Goal: Use online tool/utility: Utilize a website feature to perform a specific function

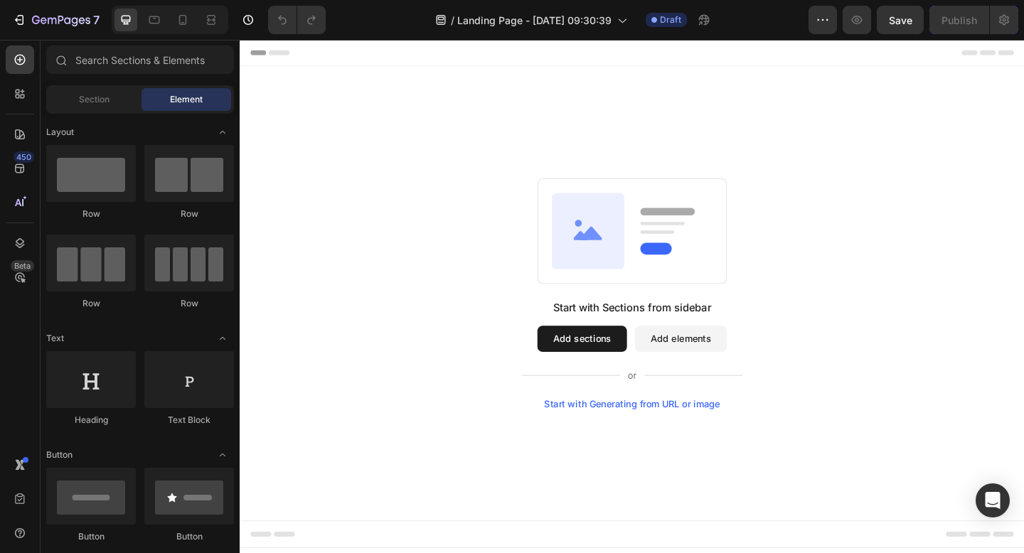
click at [695, 438] on div "Start with Generating from URL or image" at bounding box center [666, 436] width 191 height 11
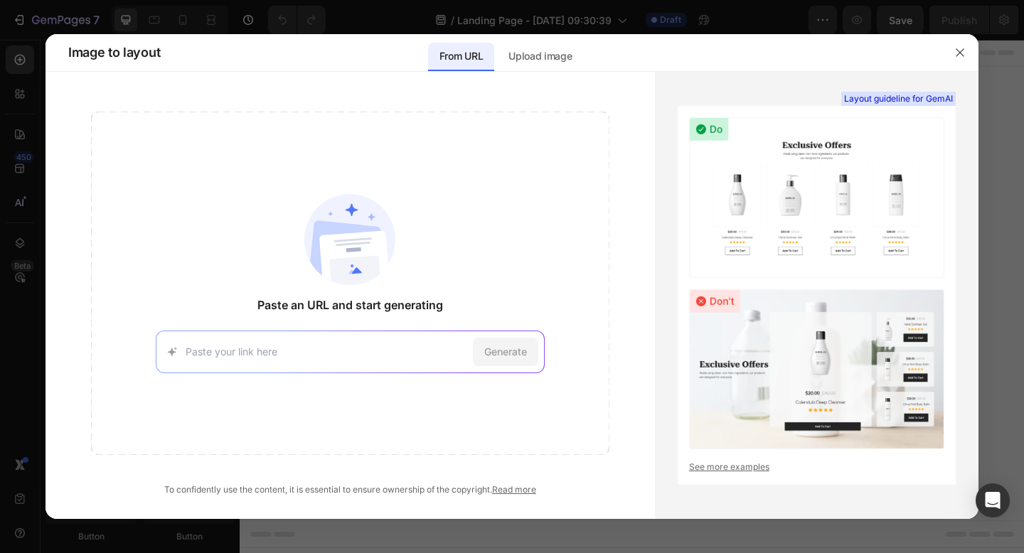
click at [407, 346] on input at bounding box center [327, 351] width 282 height 15
paste input "https://wiselilys.myshopify.com/products/french-embroidery-kit-for-beginners"
type input "https://wiselilys.myshopify.com/products/french-embroidery-kit-for-beginners"
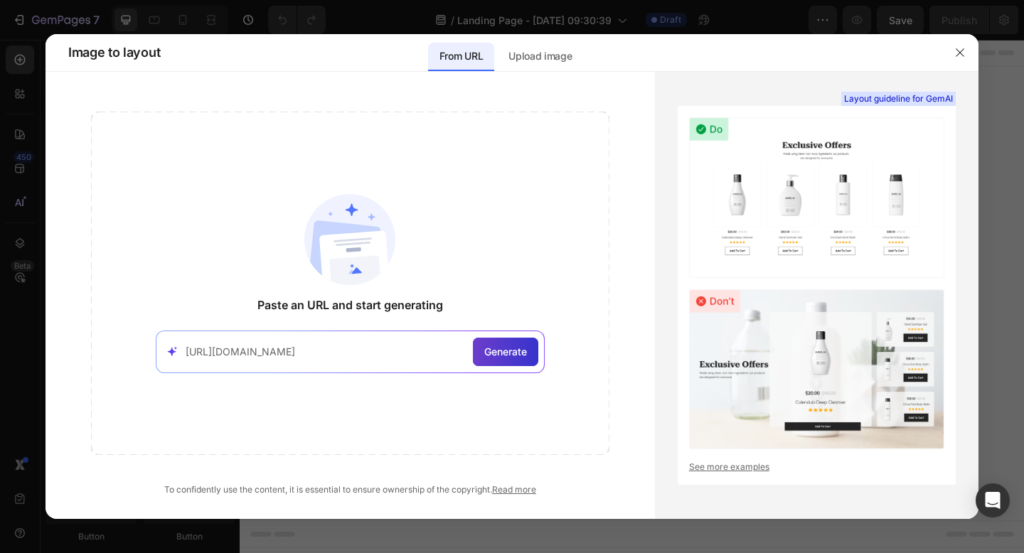
click at [499, 355] on span "Generate" at bounding box center [505, 351] width 43 height 15
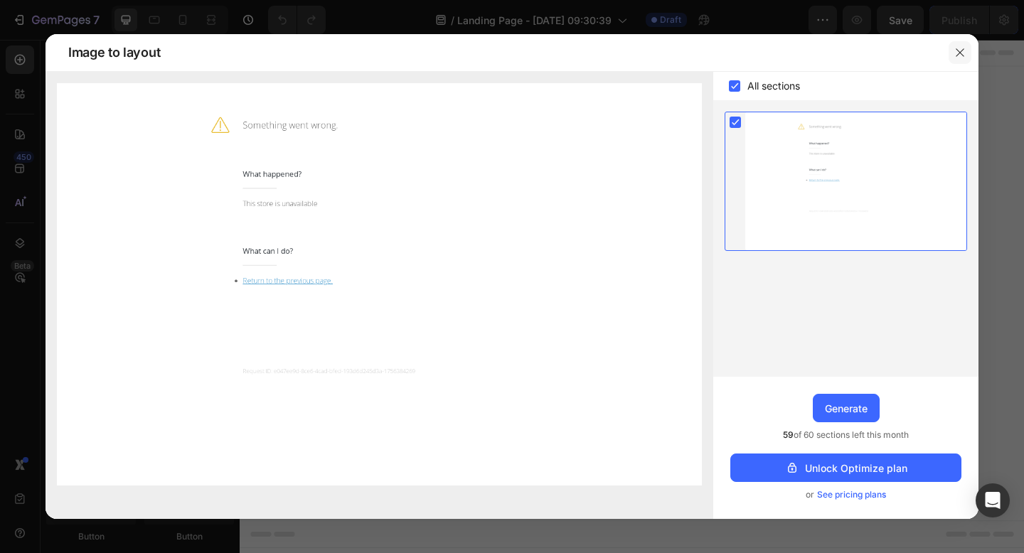
drag, startPoint x: 962, startPoint y: 53, endPoint x: 786, endPoint y: 14, distance: 180.6
click at [962, 53] on icon "button" at bounding box center [959, 52] width 11 height 11
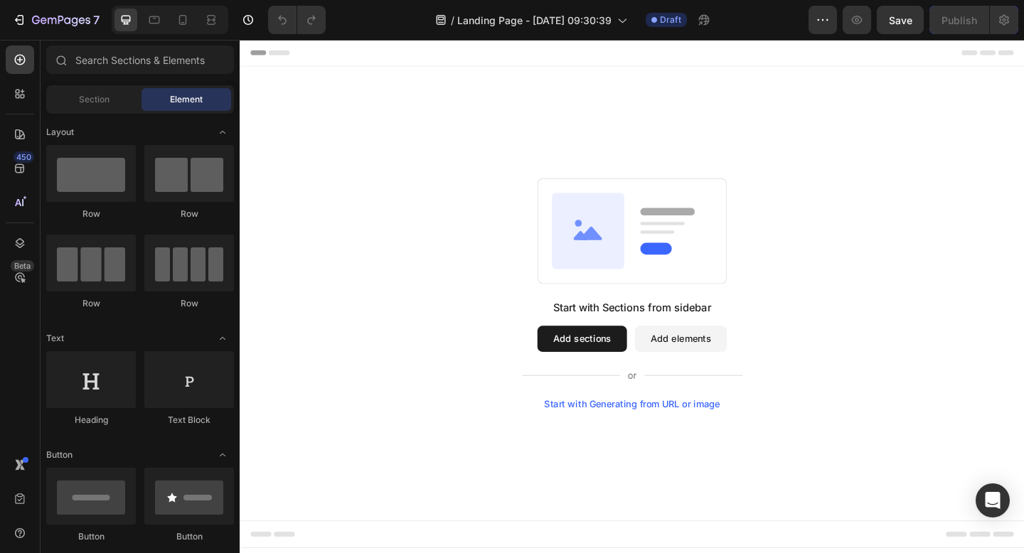
click at [639, 437] on div "Start with Generating from URL or image" at bounding box center [666, 436] width 191 height 11
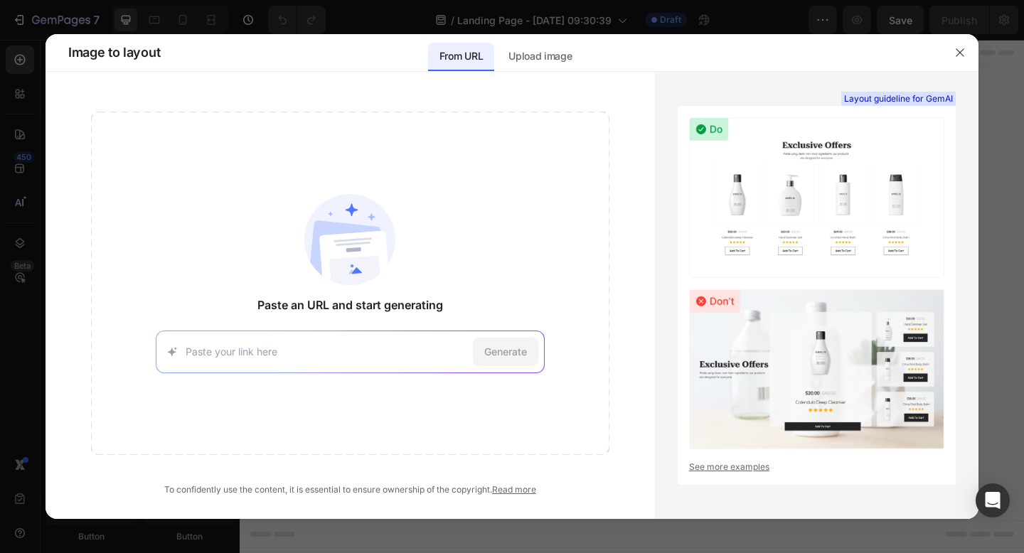
paste input "https://resparked.com/products/customizer"
type input "https://resparked.com/products/customizer"
click at [509, 358] on span "Generate" at bounding box center [505, 351] width 43 height 15
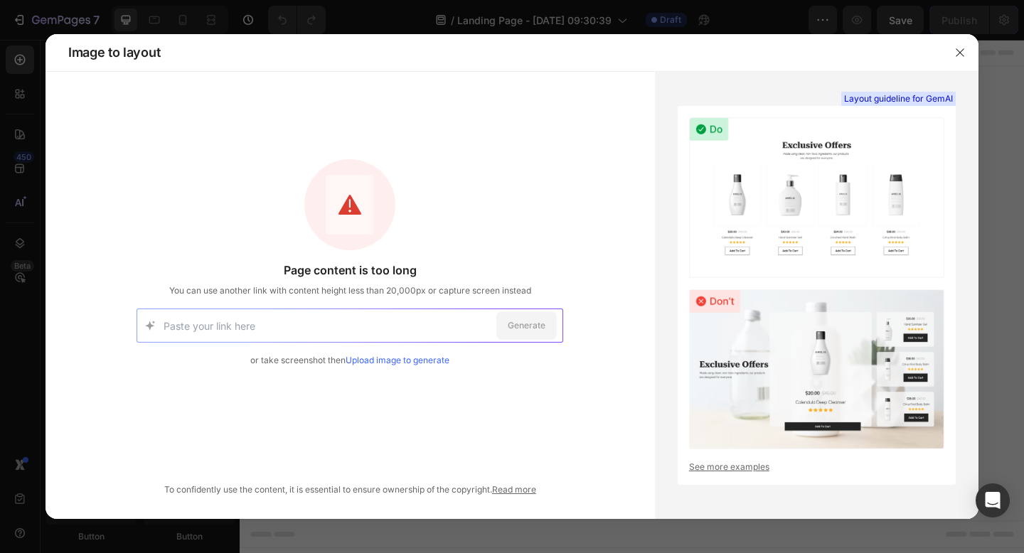
click at [412, 360] on link "Upload image to generate" at bounding box center [398, 360] width 104 height 11
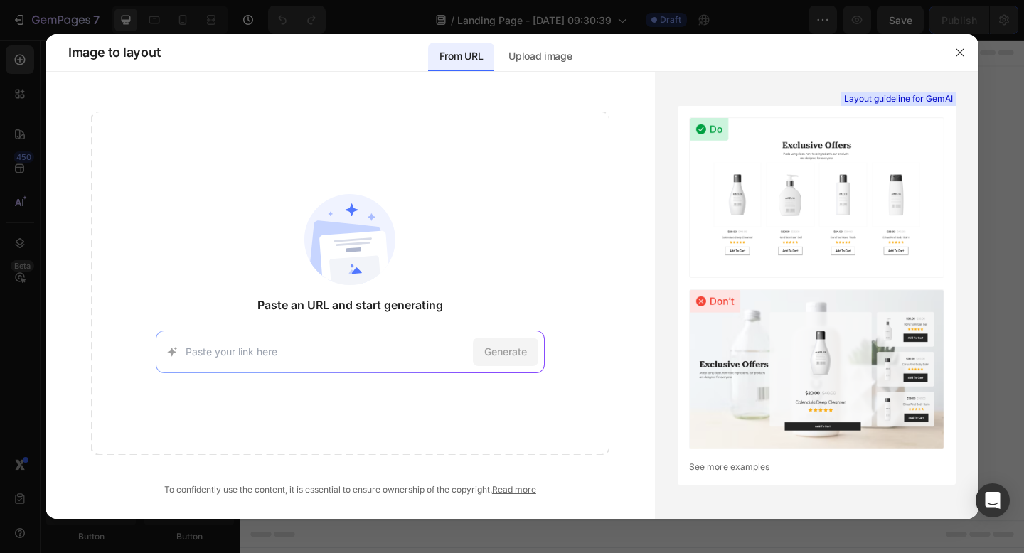
click at [506, 86] on div "Paste an URL and start generating Generate To confidently use the content, it i…" at bounding box center [350, 295] width 609 height 447
click at [518, 63] on p "Upload image" at bounding box center [539, 56] width 63 height 17
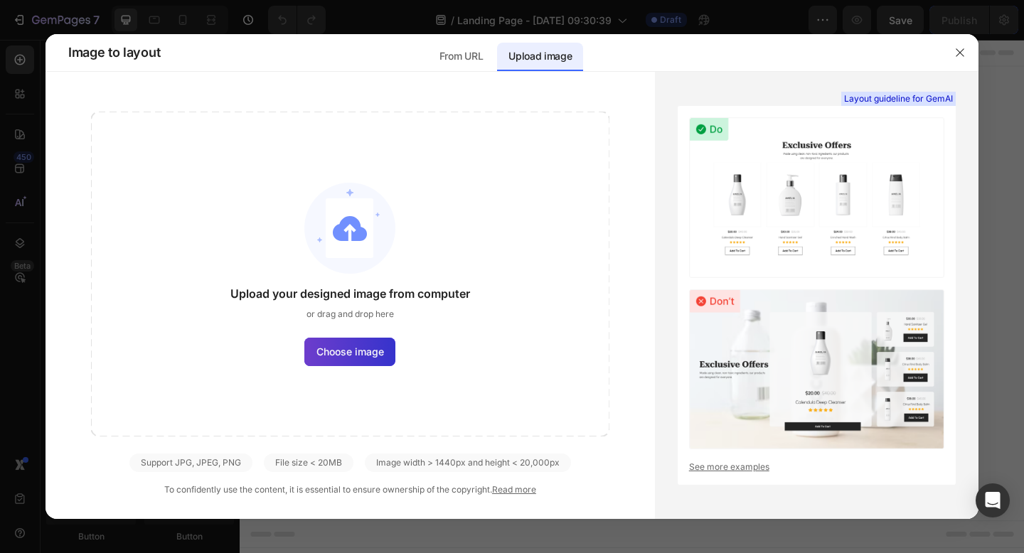
click at [345, 355] on span "Choose image" at bounding box center [350, 351] width 68 height 15
click at [0, 0] on input "Choose image" at bounding box center [0, 0] width 0 height 0
click at [362, 345] on span "Choose image" at bounding box center [350, 351] width 68 height 15
click at [0, 0] on input "Choose image" at bounding box center [0, 0] width 0 height 0
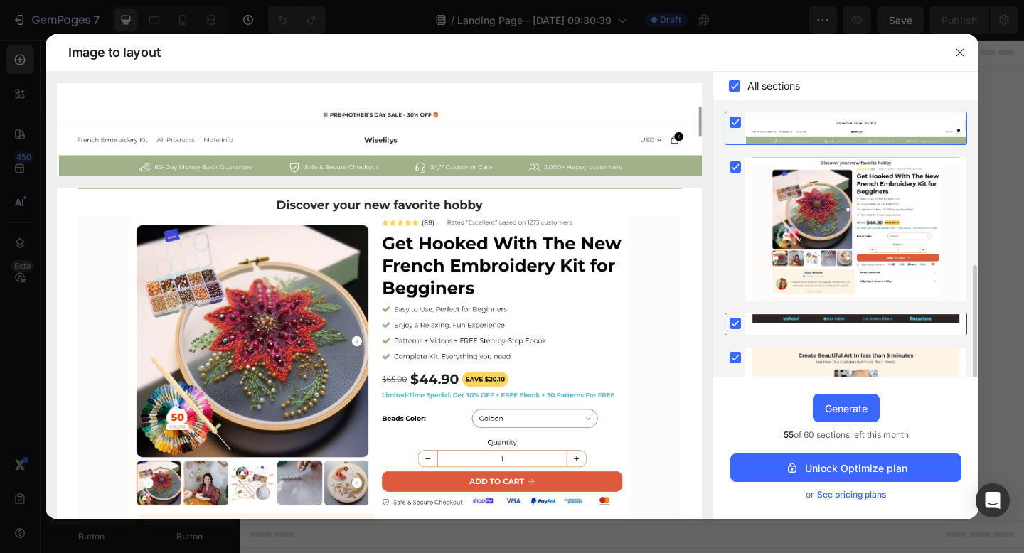
scroll to position [112, 0]
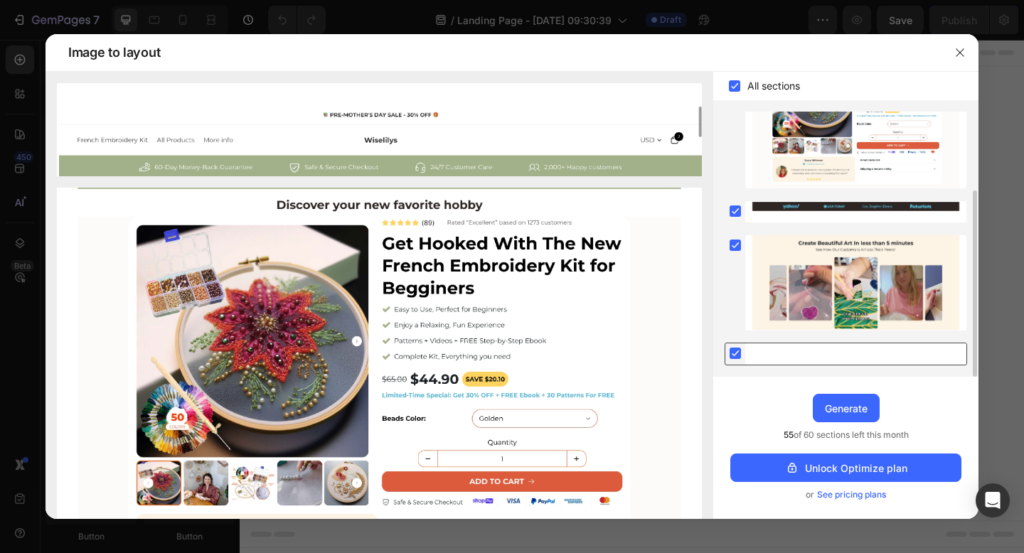
click at [741, 352] on rect at bounding box center [735, 353] width 11 height 11
drag, startPoint x: 965, startPoint y: 53, endPoint x: 789, endPoint y: 14, distance: 179.9
click at [965, 53] on icon "button" at bounding box center [959, 52] width 11 height 11
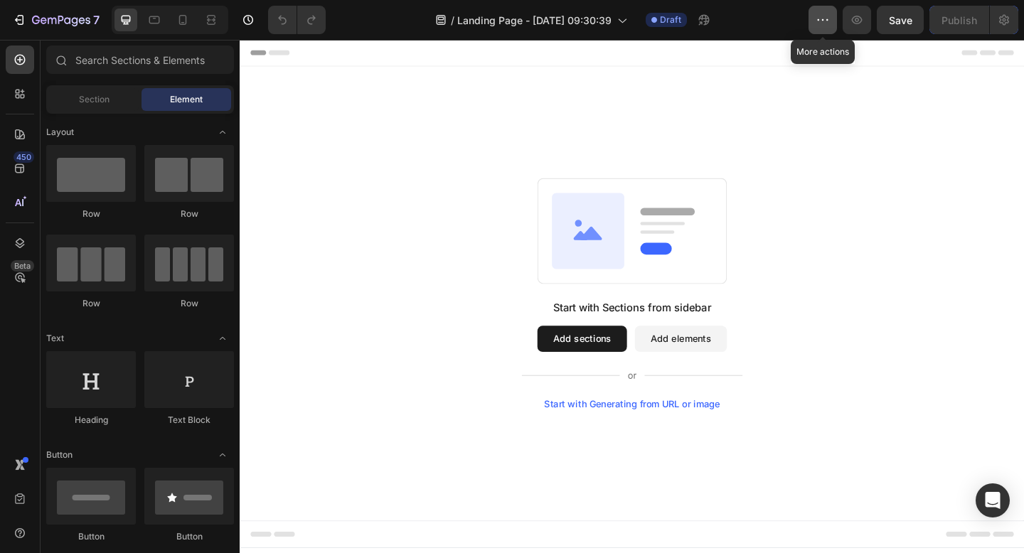
click at [821, 25] on icon "button" at bounding box center [823, 20] width 14 height 14
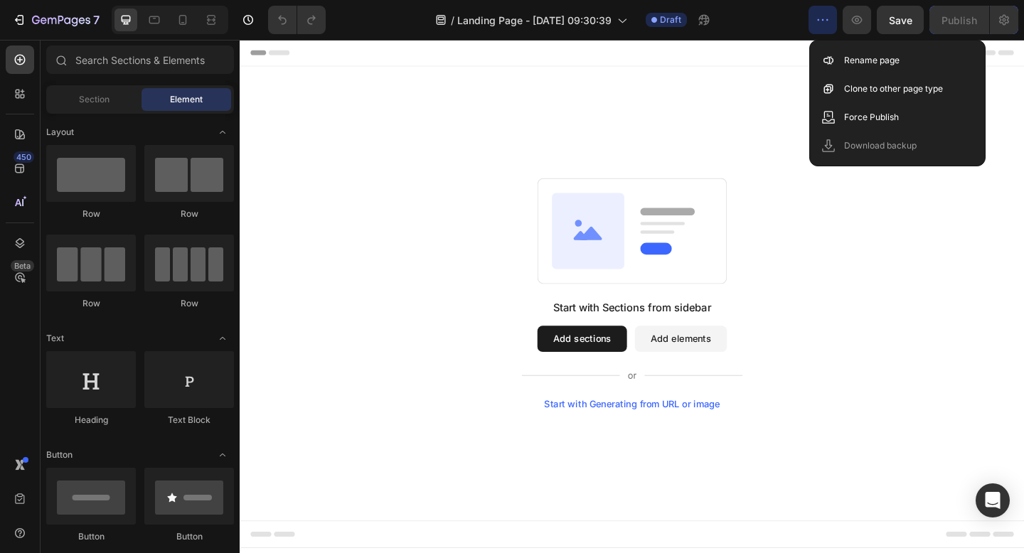
click at [727, 115] on div "Start with Sections from sidebar Add sections Add elements Start with Generatin…" at bounding box center [666, 316] width 853 height 494
click at [40, 24] on icon "button" at bounding box center [61, 21] width 58 height 12
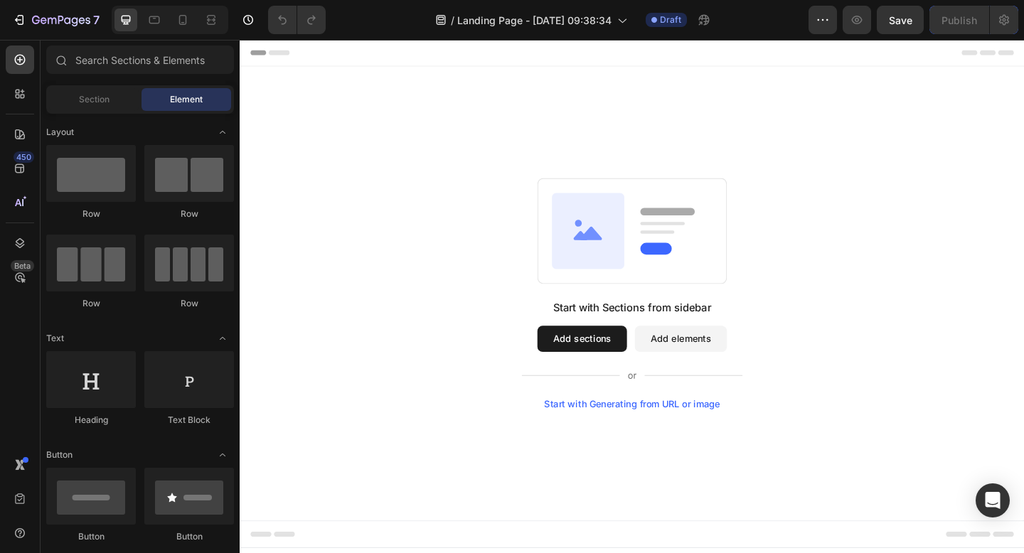
click at [730, 357] on button "Add elements" at bounding box center [719, 365] width 100 height 28
click at [727, 370] on button "Add elements" at bounding box center [719, 365] width 100 height 28
click at [16, 131] on icon at bounding box center [20, 134] width 14 height 14
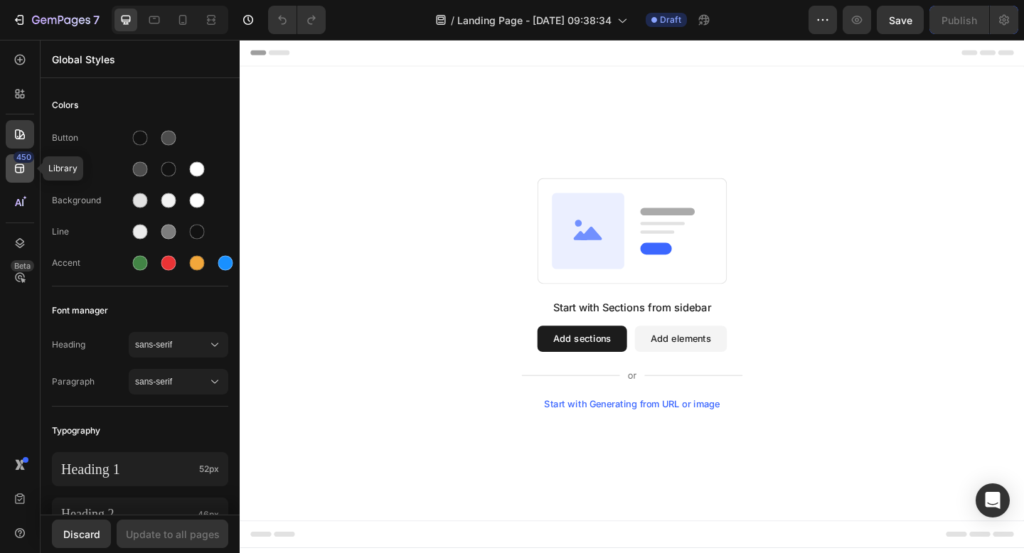
click at [16, 159] on div "450" at bounding box center [24, 156] width 21 height 11
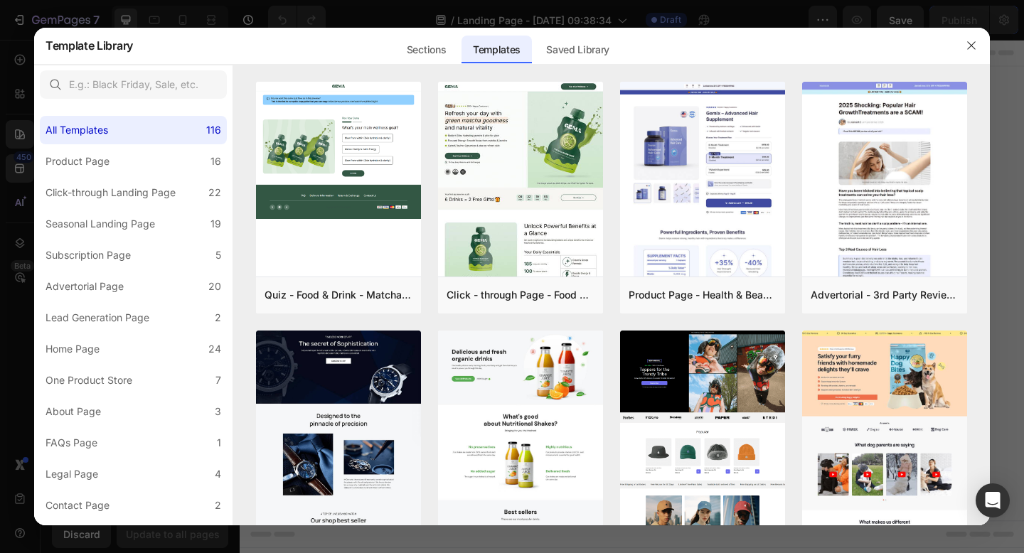
click at [461, 49] on div "Sections Templates Existing pages Saved Library Templates Saved Library" at bounding box center [507, 45] width 749 height 37
click at [564, 50] on div "Saved Library" at bounding box center [578, 50] width 86 height 28
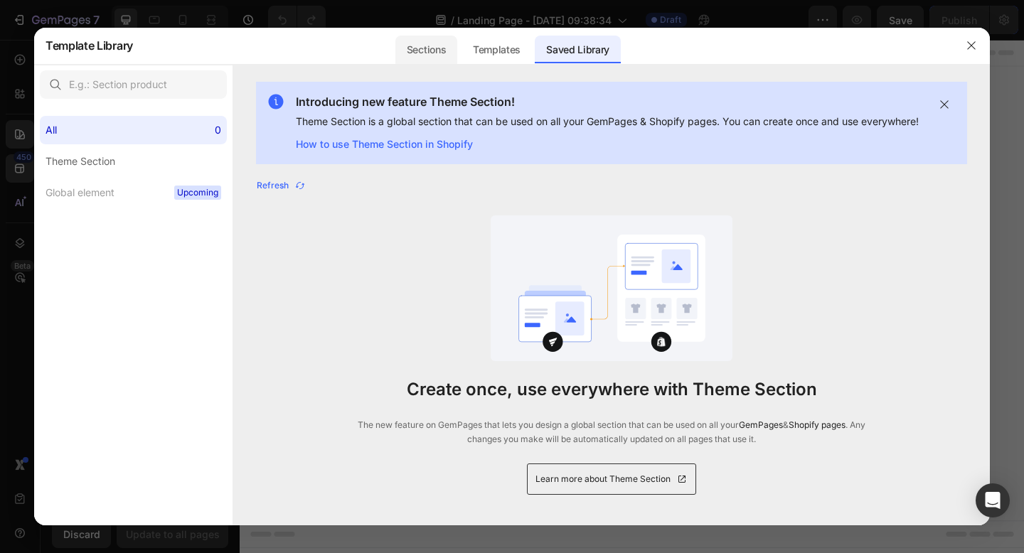
click at [426, 58] on div "Sections" at bounding box center [426, 50] width 62 height 28
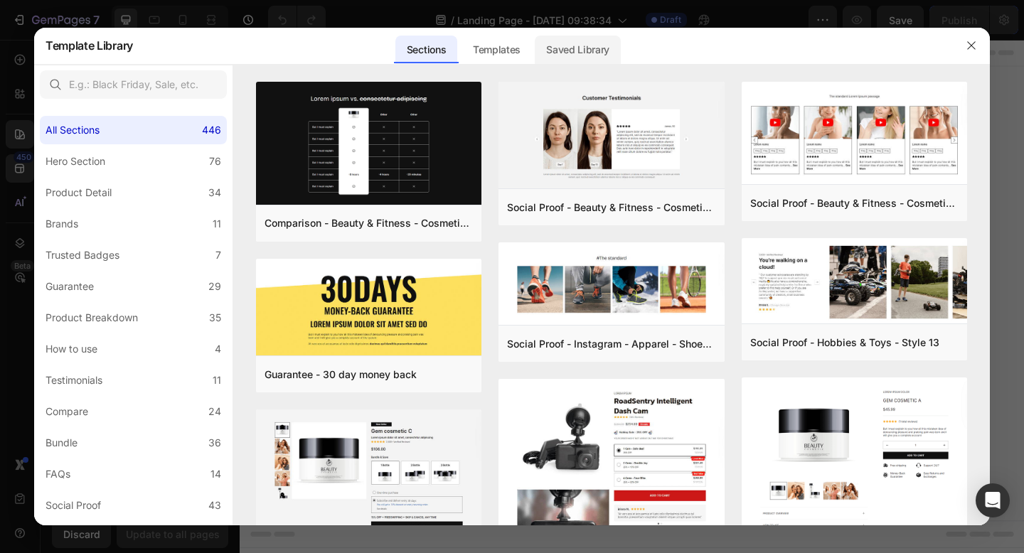
click at [565, 50] on div "Saved Library" at bounding box center [578, 50] width 86 height 28
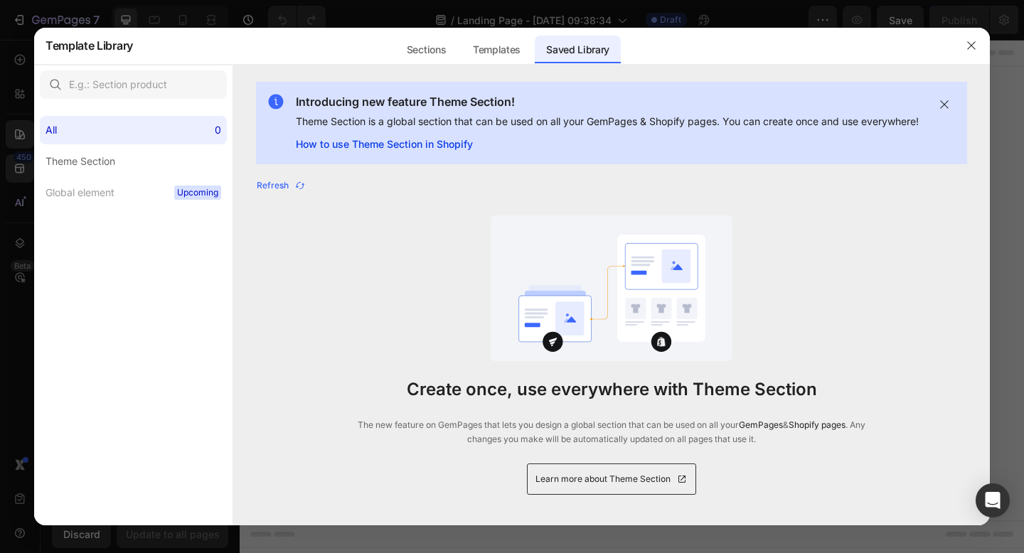
click at [426, 153] on link "How to use Theme Section in Shopify" at bounding box center [607, 144] width 623 height 17
click at [964, 41] on button "button" at bounding box center [971, 45] width 23 height 23
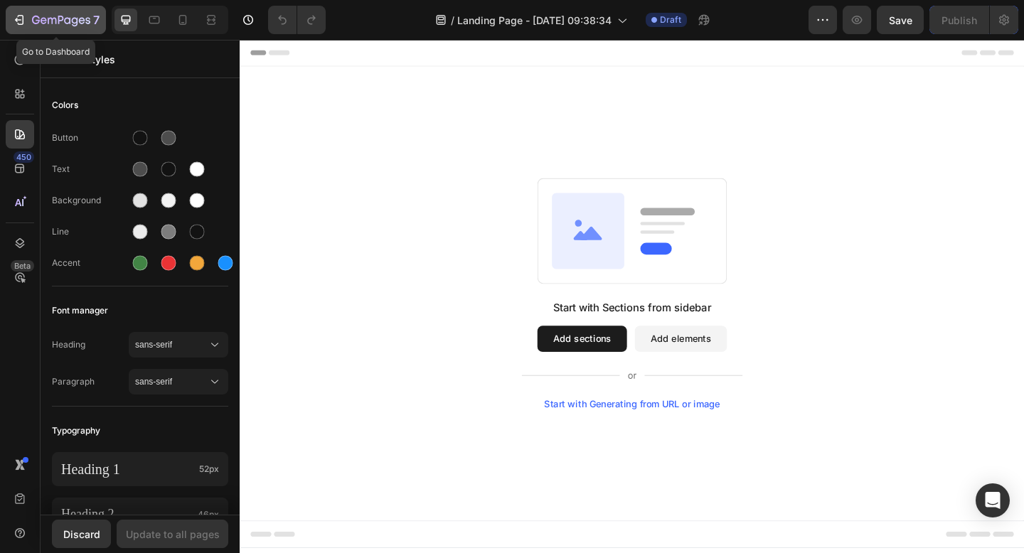
click at [81, 18] on icon "button" at bounding box center [82, 20] width 6 height 6
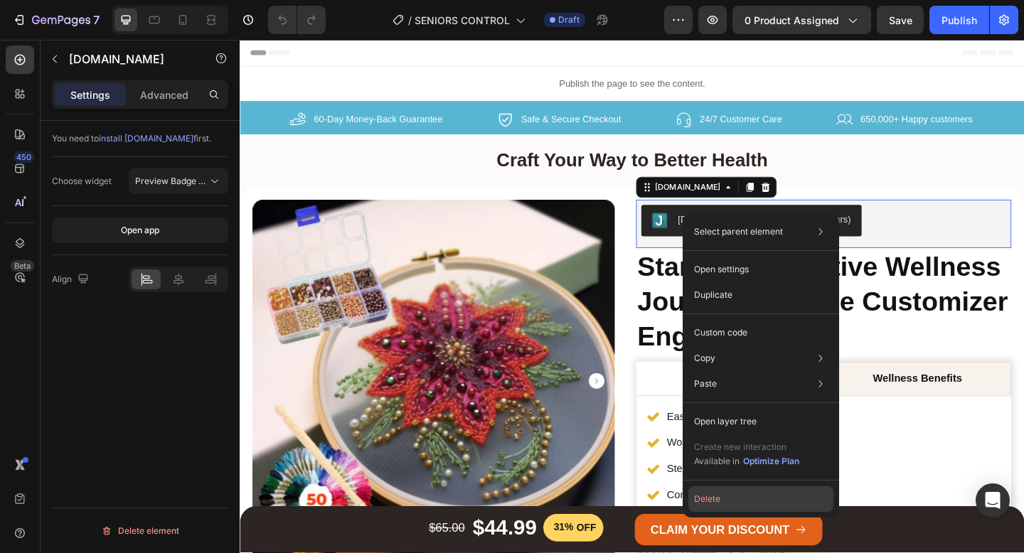
click at [716, 508] on button "Delete" at bounding box center [760, 499] width 145 height 26
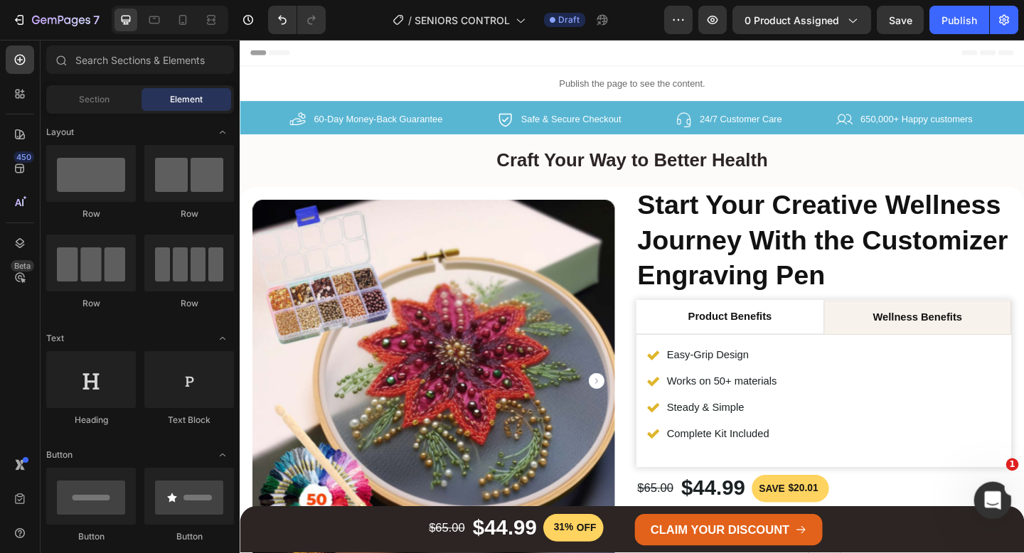
click at [997, 514] on div "Abrir Intercom Messenger" at bounding box center [990, 498] width 47 height 47
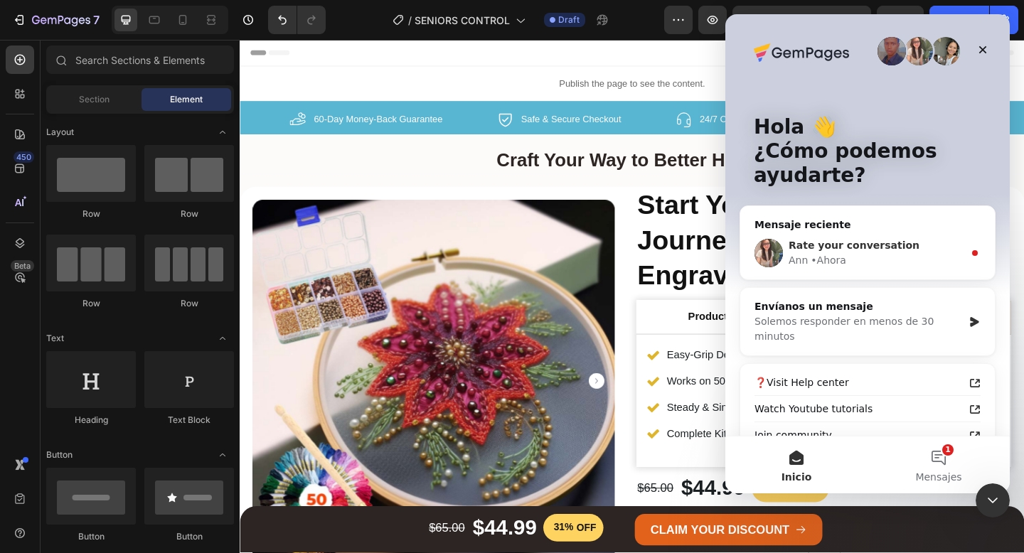
click at [818, 245] on span "Rate your conversation" at bounding box center [854, 245] width 131 height 11
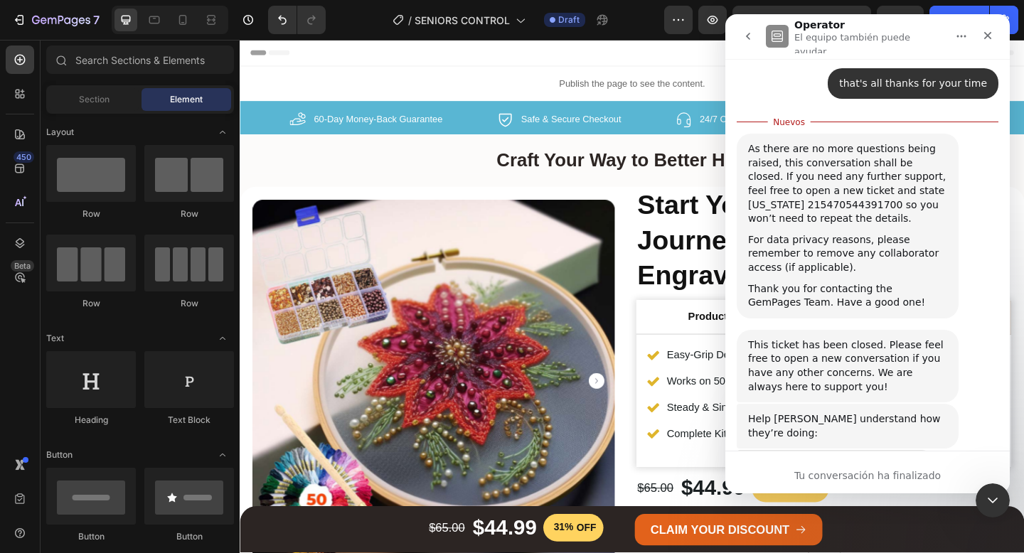
scroll to position [641, 0]
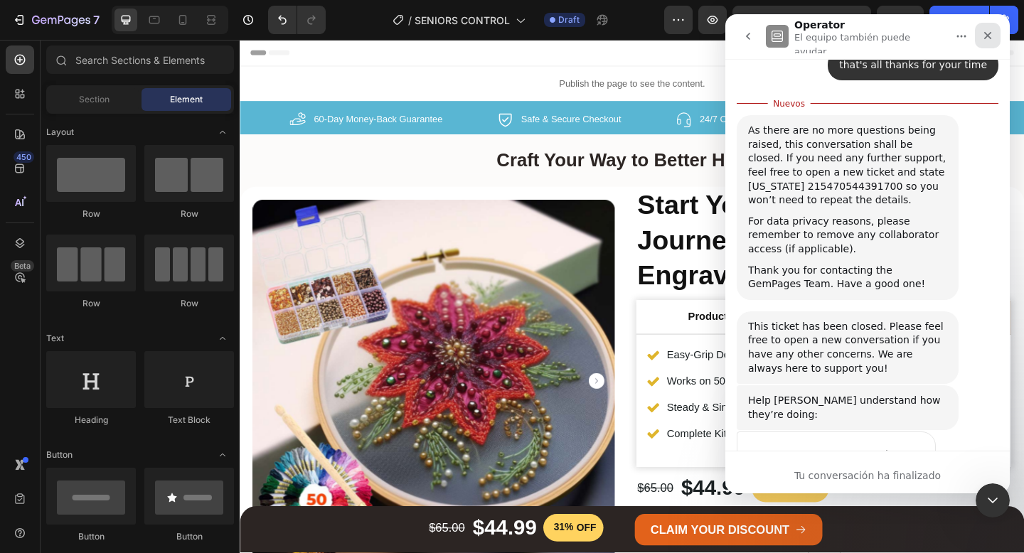
click at [984, 30] on icon "Cerrar" at bounding box center [987, 35] width 11 height 11
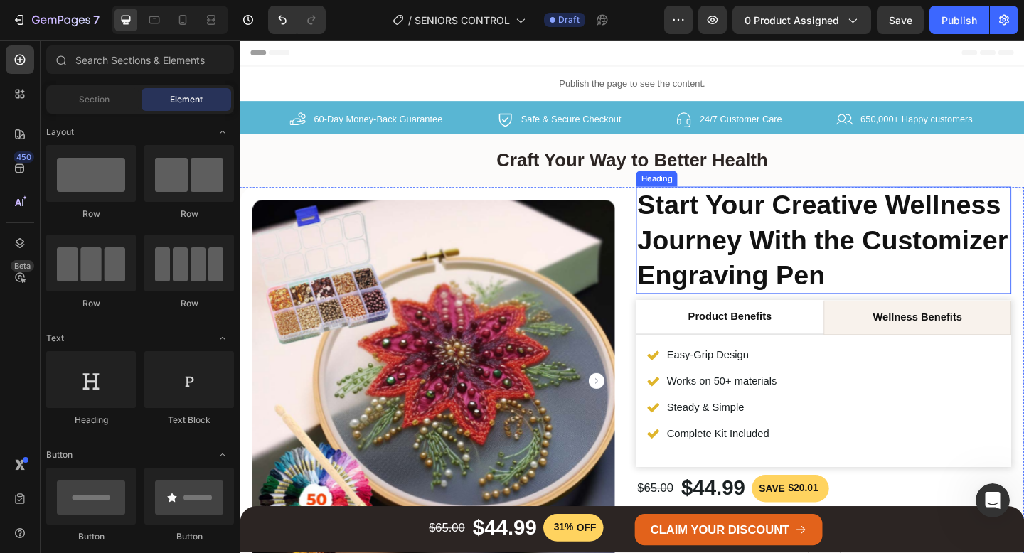
scroll to position [653, 0]
click at [737, 233] on h2 "Start Your Creative Wellness Journey With the Customizer Engraving Pen" at bounding box center [874, 258] width 408 height 117
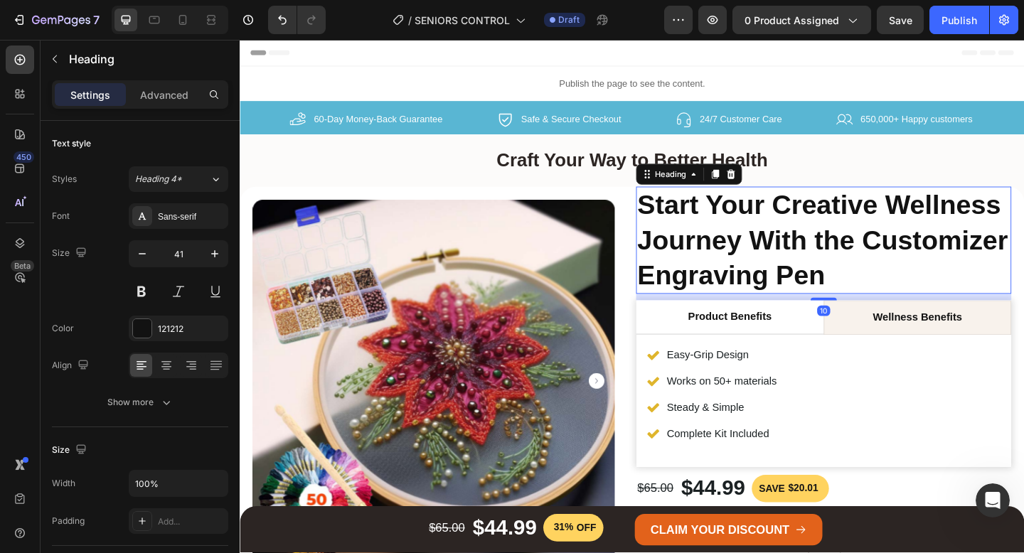
click at [734, 233] on h2 "Start Your Creative Wellness Journey With the Customizer Engraving Pen" at bounding box center [874, 258] width 408 height 117
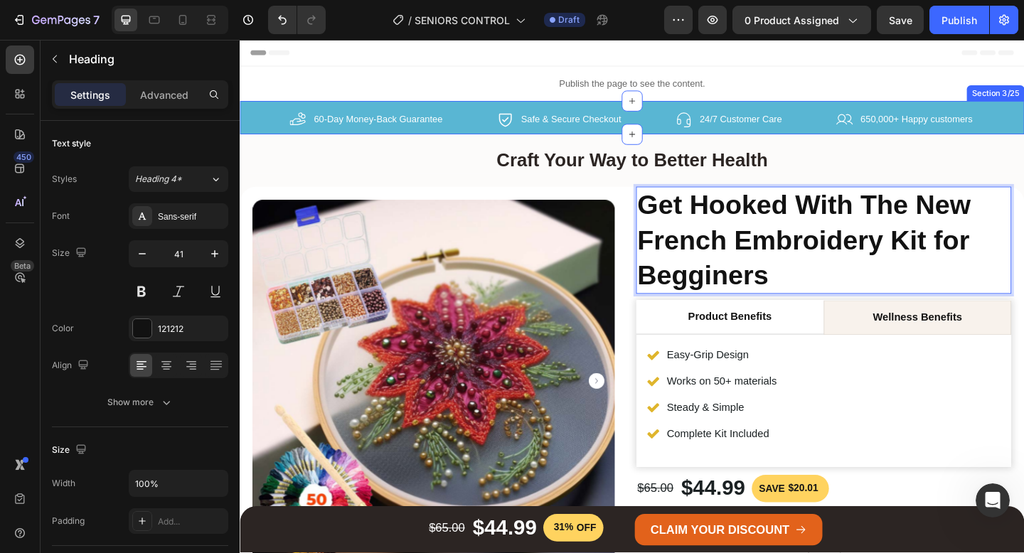
click at [256, 114] on div "60-Day Money-Back Guarantee Item List Safe & Secure Checkout Item List 24/7 Cus…" at bounding box center [666, 125] width 853 height 36
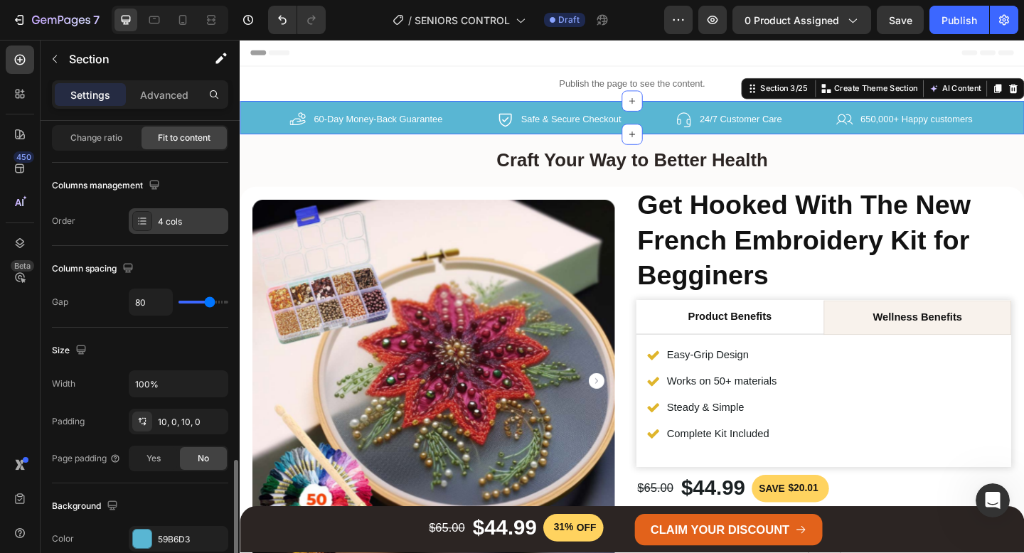
scroll to position [401, 0]
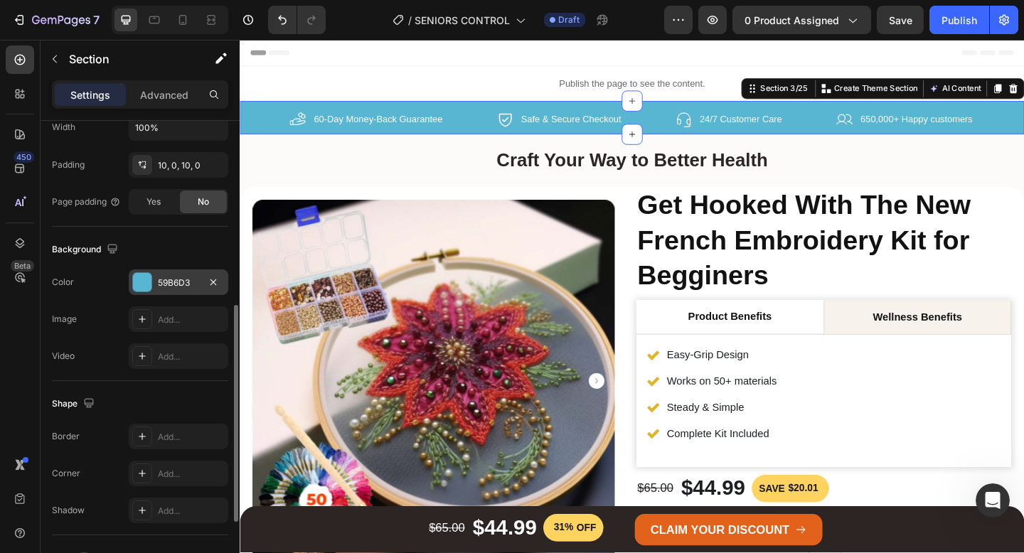
click at [169, 279] on div "59B6D3" at bounding box center [178, 283] width 41 height 13
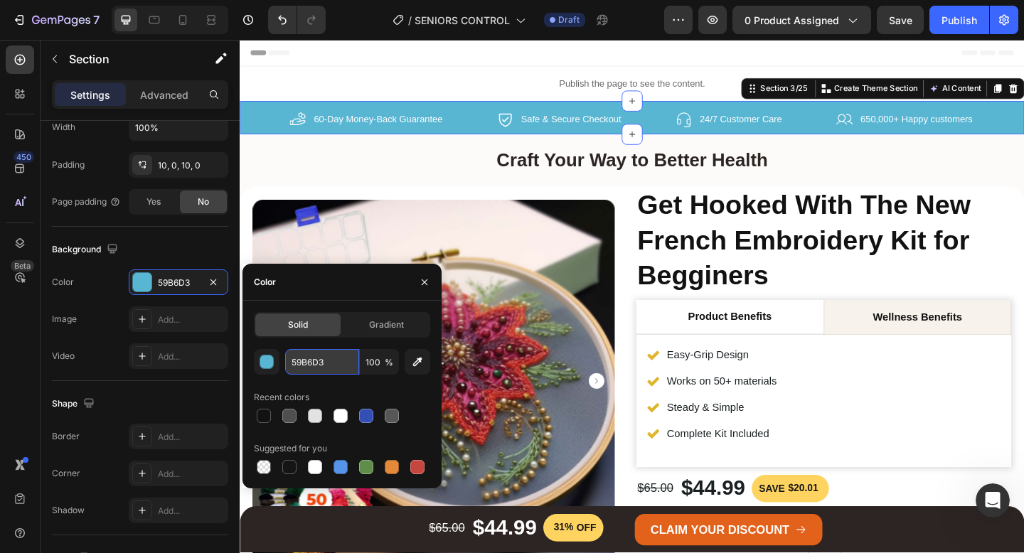
click at [326, 371] on input "59B6D3" at bounding box center [322, 362] width 74 height 26
paste input "A3B18A"
type input "A3B18A"
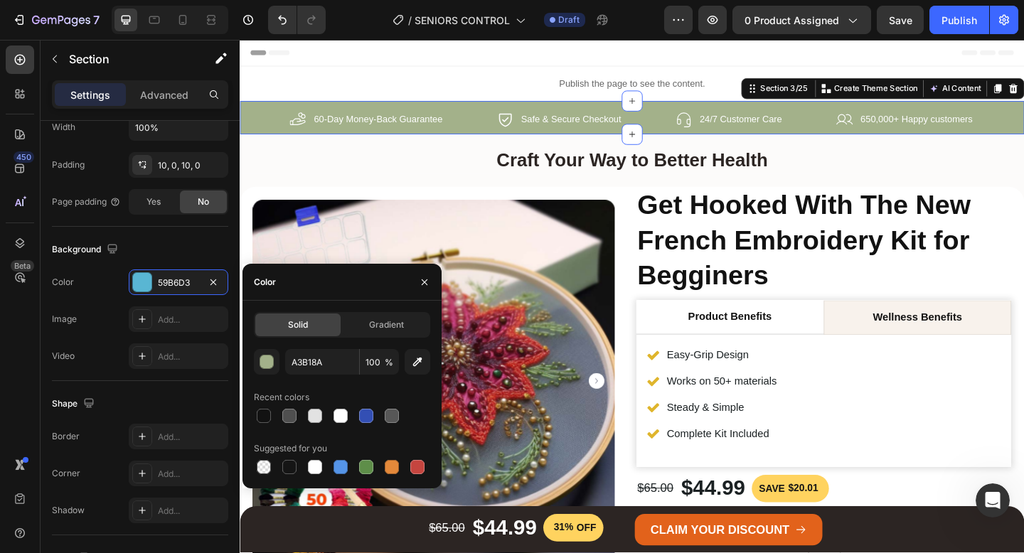
click at [6, 341] on div "450 Beta" at bounding box center [20, 248] width 28 height 405
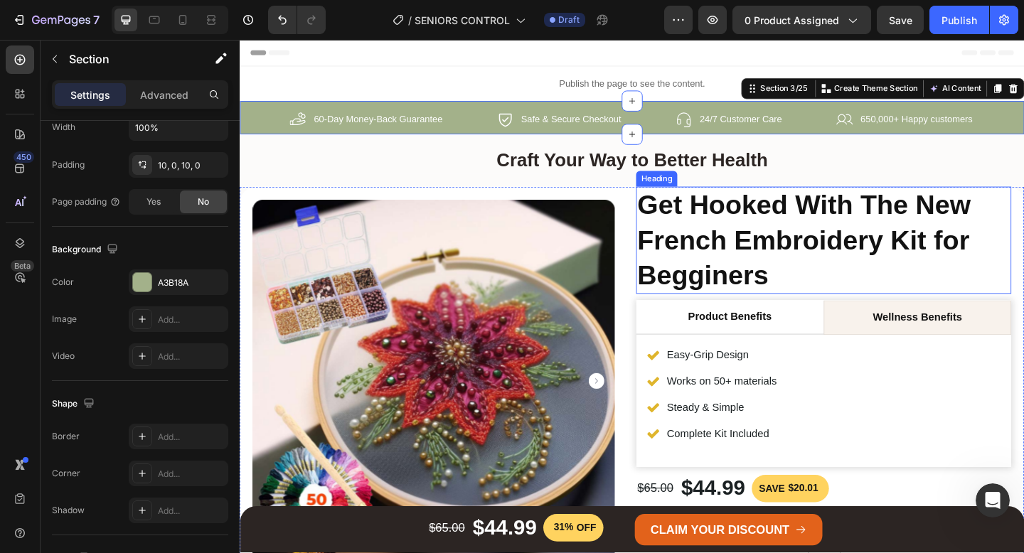
scroll to position [45, 0]
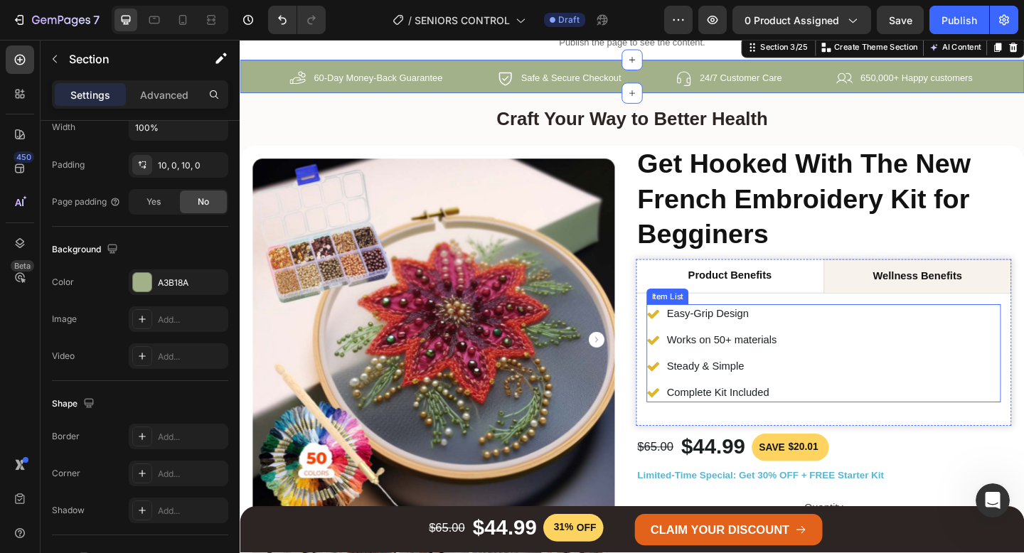
click at [689, 338] on icon at bounding box center [689, 339] width 13 height 10
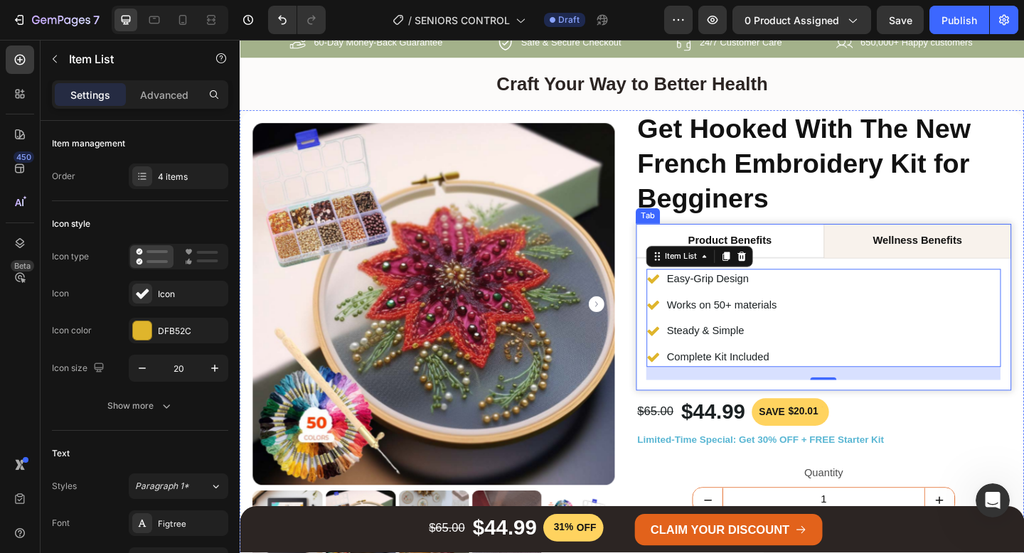
scroll to position [85, 0]
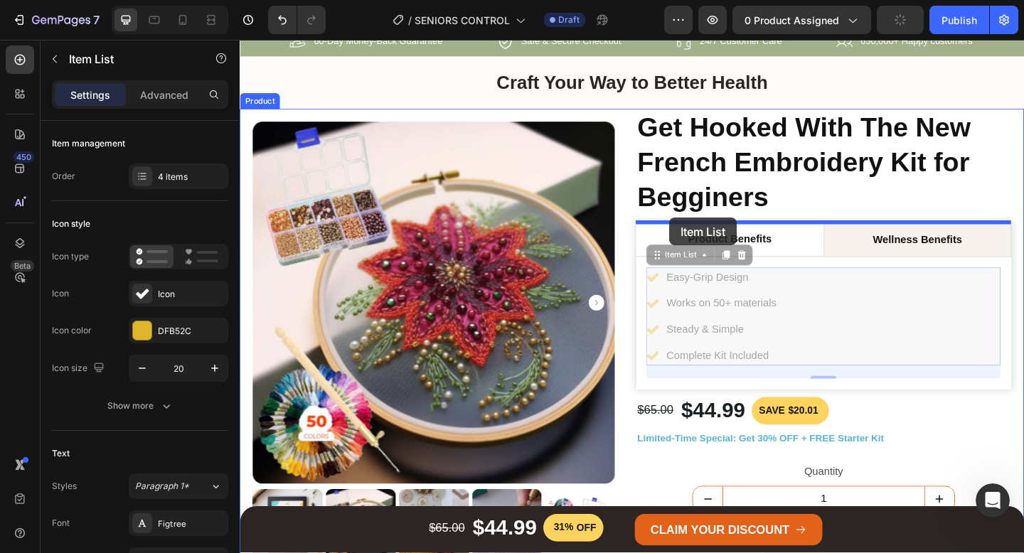
drag, startPoint x: 700, startPoint y: 280, endPoint x: 707, endPoint y: 233, distance: 47.4
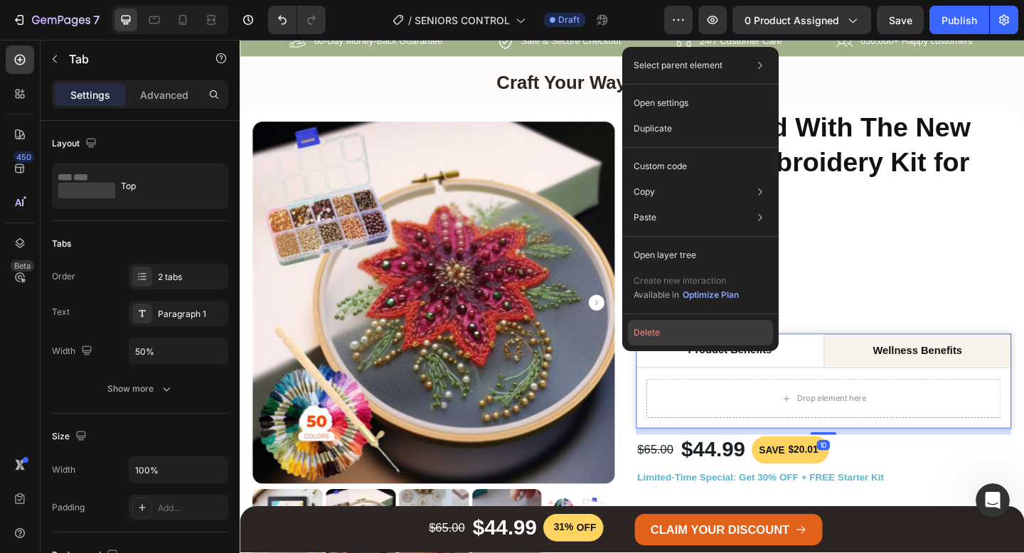
drag, startPoint x: 658, startPoint y: 333, endPoint x: 455, endPoint y: 319, distance: 203.1
click at [658, 333] on button "Delete" at bounding box center [700, 333] width 145 height 26
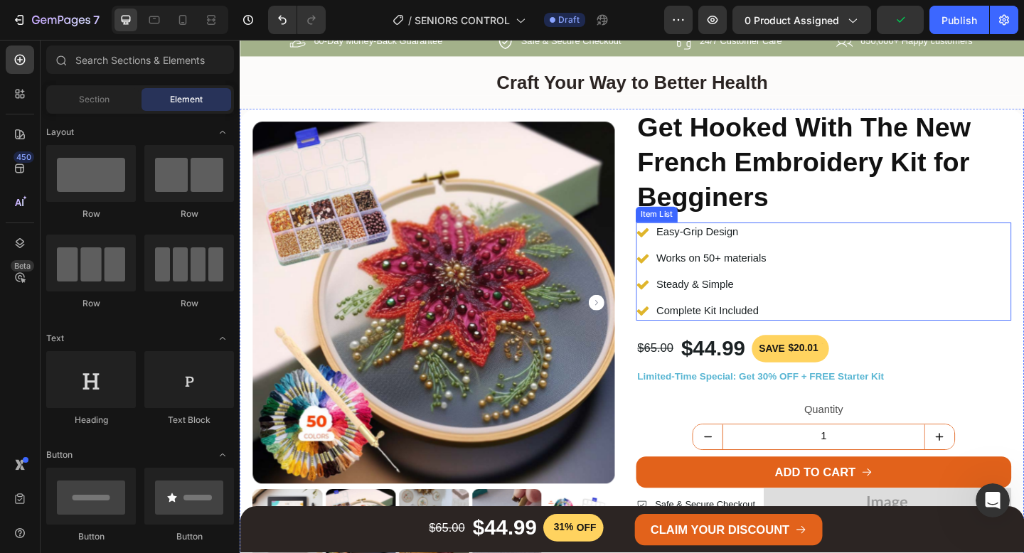
click at [721, 255] on p "Easy-Grip Design" at bounding box center [752, 249] width 119 height 17
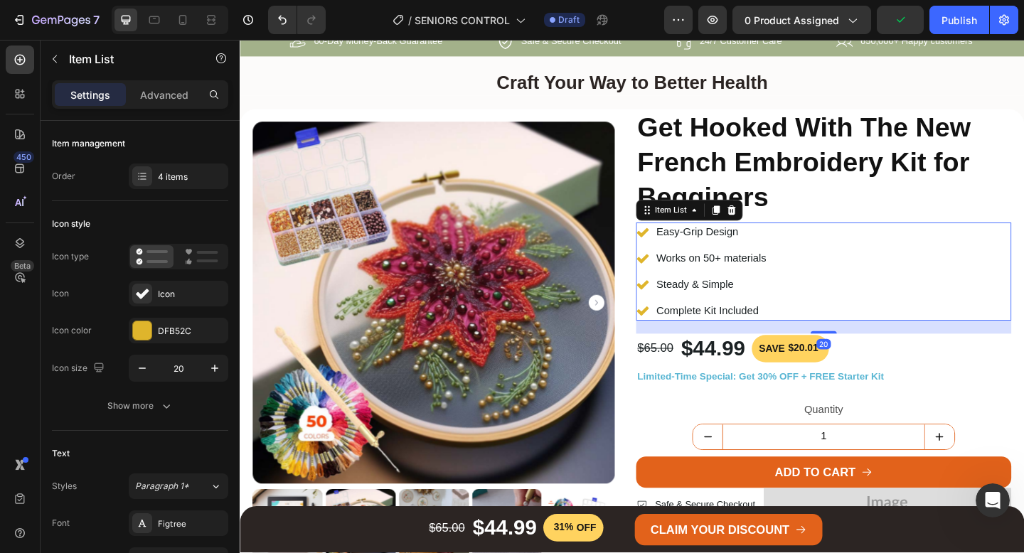
click at [721, 255] on p "Easy-Grip Design" at bounding box center [752, 249] width 119 height 17
click at [753, 282] on p "Works on 50+ materials" at bounding box center [780, 277] width 174 height 17
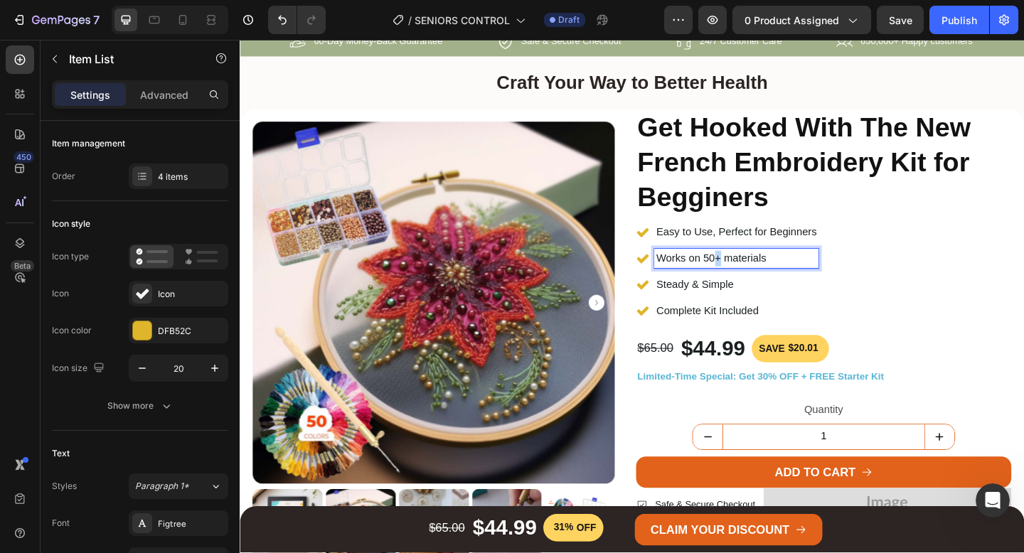
click at [753, 282] on p "Works on 50+ materials" at bounding box center [780, 277] width 174 height 17
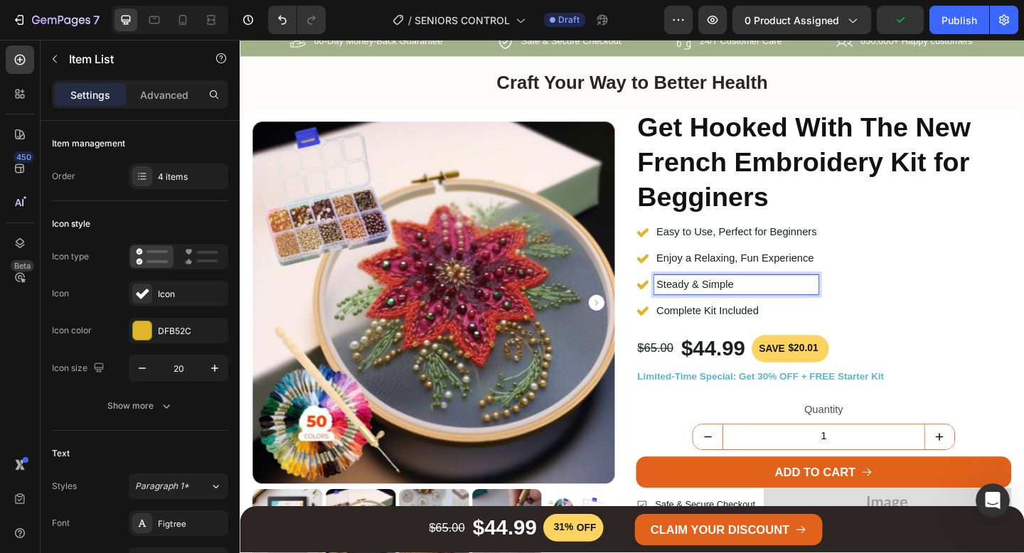
click at [727, 306] on p "Steady & Simple" at bounding box center [780, 306] width 174 height 17
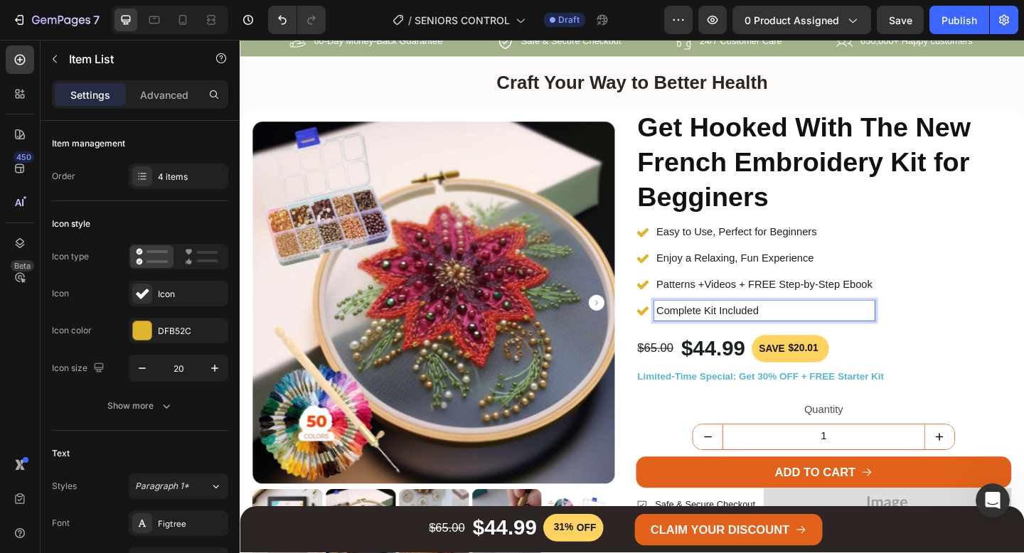
click at [743, 332] on p "Complete Kit Included" at bounding box center [810, 334] width 235 height 17
click at [1014, 294] on div "Easy to Use, Perfect for Beginners Enjoy a Relaxing, Fun Experience Patterns +V…" at bounding box center [874, 292] width 408 height 107
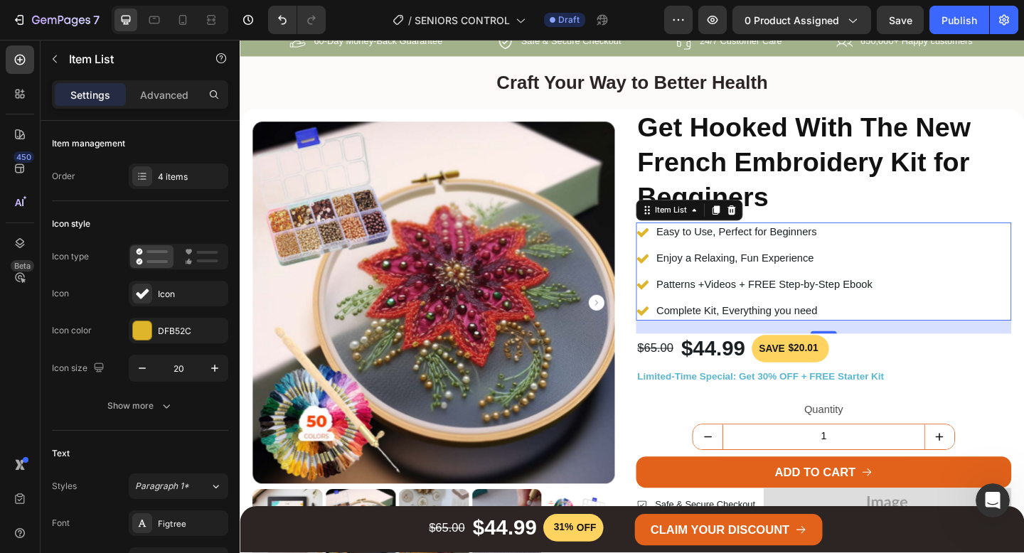
click at [679, 252] on icon at bounding box center [677, 250] width 13 height 10
click at [680, 255] on icon at bounding box center [677, 249] width 14 height 14
click at [957, 286] on div "Easy to Use, Perfect for Beginners Enjoy a Relaxing, Fun Experience Patterns +V…" at bounding box center [874, 292] width 408 height 107
click at [188, 337] on div "DFB52C" at bounding box center [178, 331] width 41 height 13
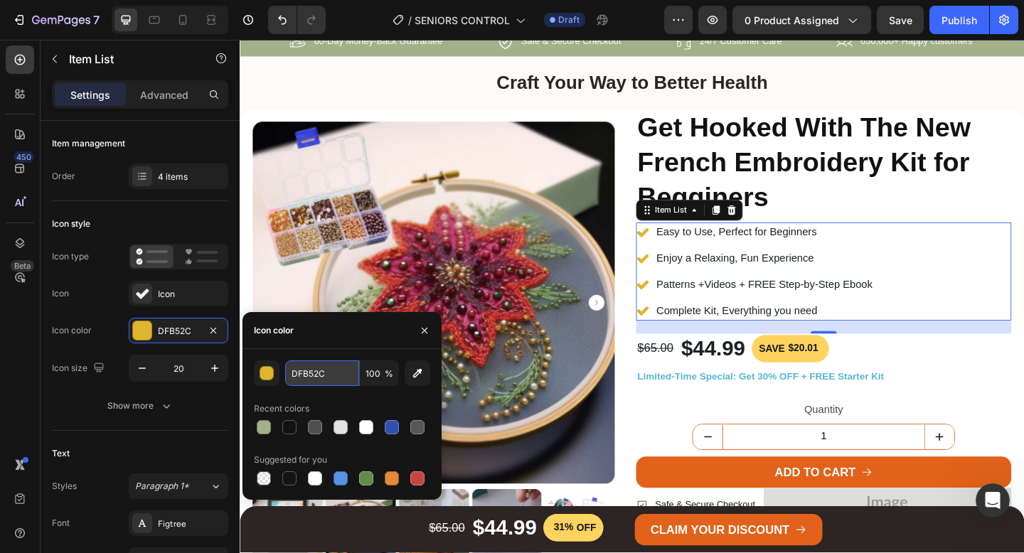
click at [338, 380] on input "DFB52C" at bounding box center [322, 373] width 74 height 26
paste input "D5B3E"
type input "DD5B3E"
click at [12, 409] on div "450 Beta" at bounding box center [20, 248] width 28 height 405
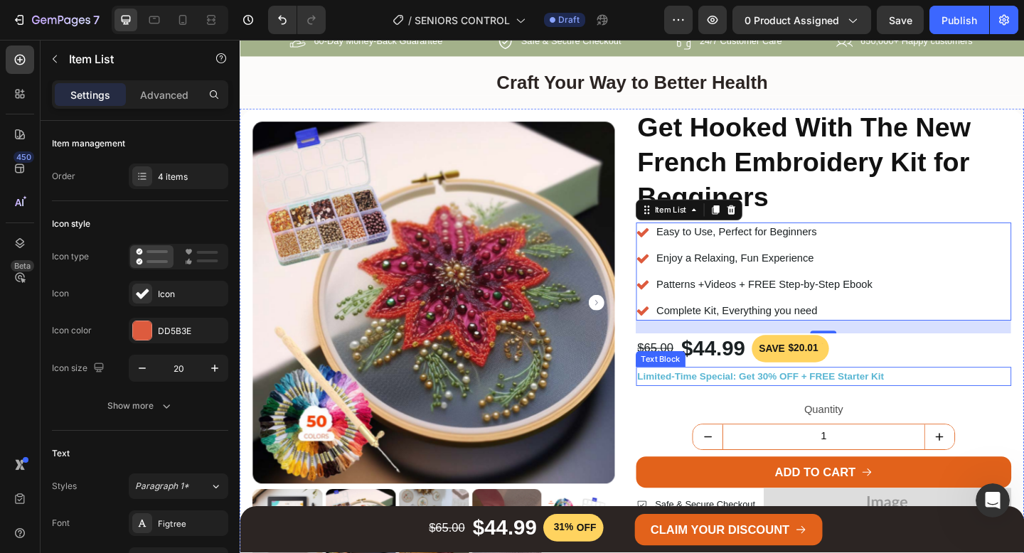
click at [757, 407] on span "Limited-Time Special: Get 30% OFF + FREE Starter Kit" at bounding box center [806, 405] width 268 height 11
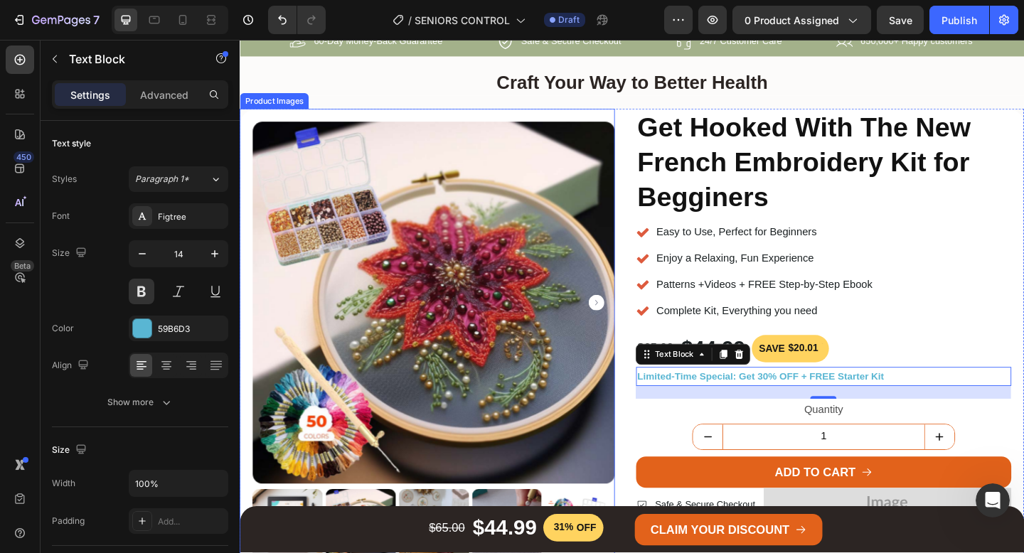
click at [439, 123] on div "Product Images" at bounding box center [444, 360] width 408 height 490
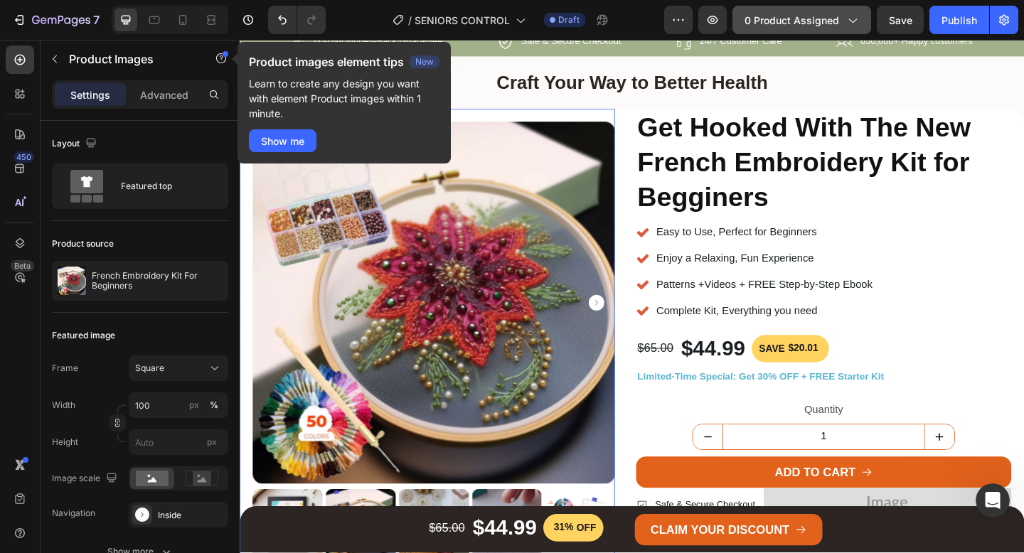
click at [762, 15] on span "0 product assigned" at bounding box center [791, 20] width 95 height 15
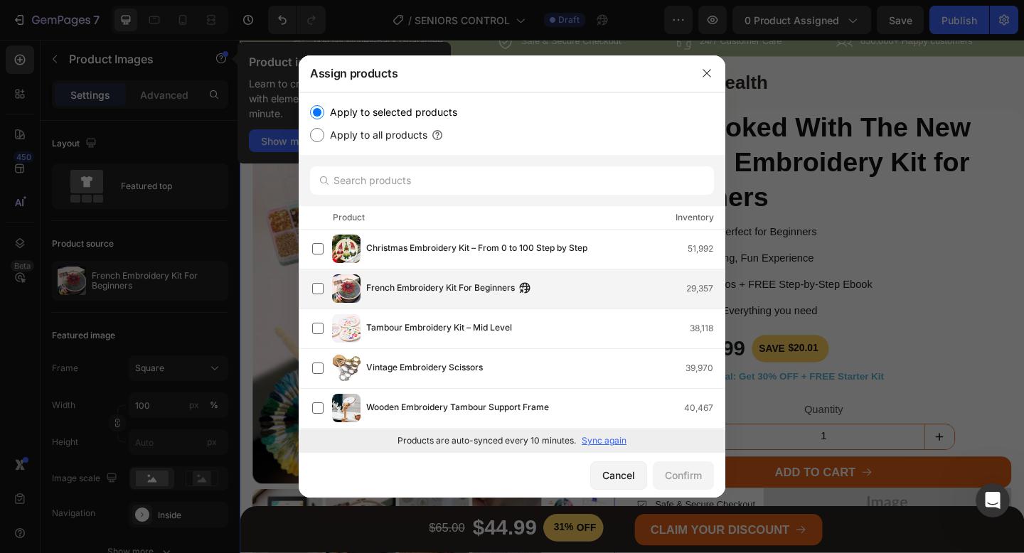
click at [415, 292] on span "French Embroidery Kit For Beginners" at bounding box center [440, 289] width 149 height 16
click at [689, 477] on div "Confirm" at bounding box center [683, 475] width 37 height 15
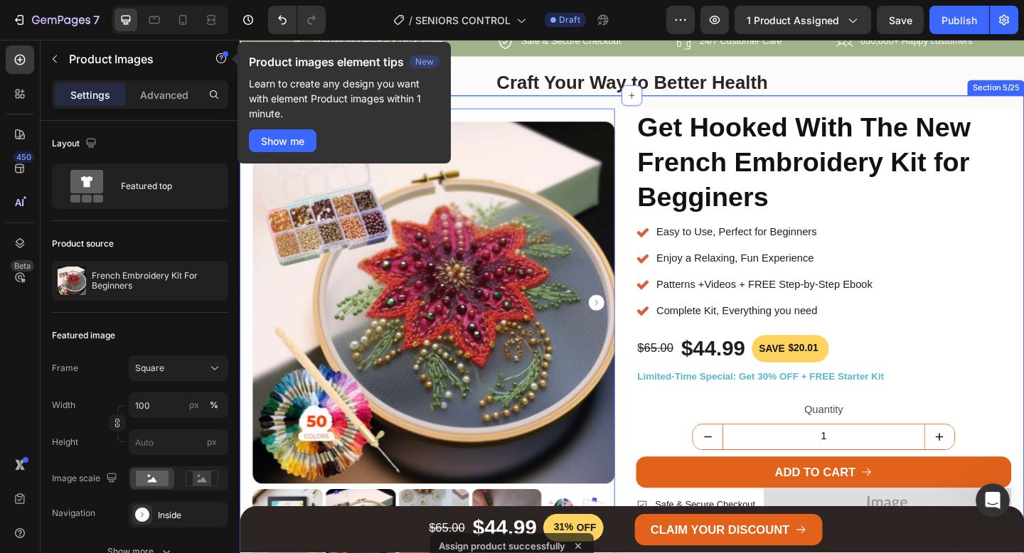
click at [752, 109] on div "Product Images 0 Joyce Jefferson Text Block Verified Customer Item List "At 73,…" at bounding box center [666, 461] width 853 height 721
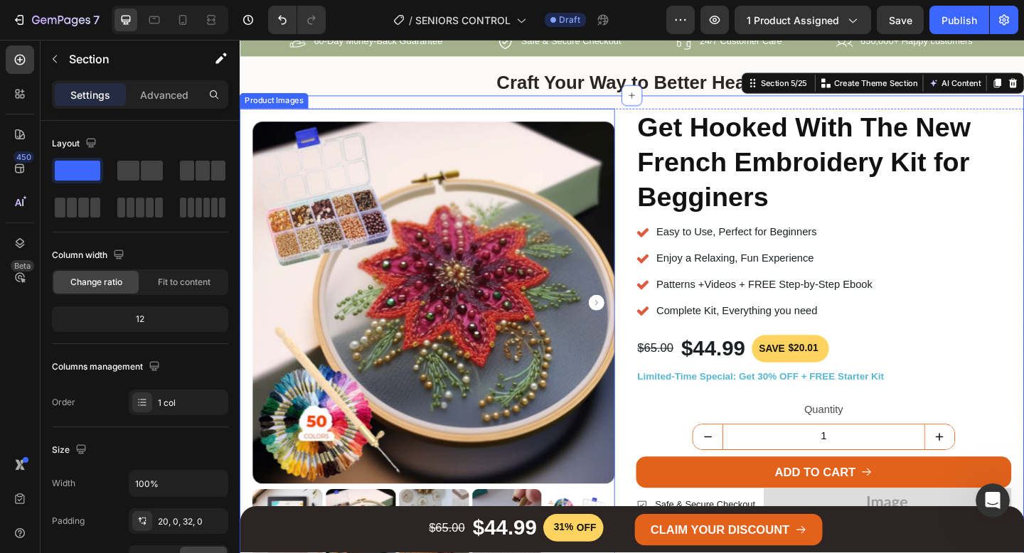
click at [410, 122] on div "Product Images" at bounding box center [444, 360] width 408 height 490
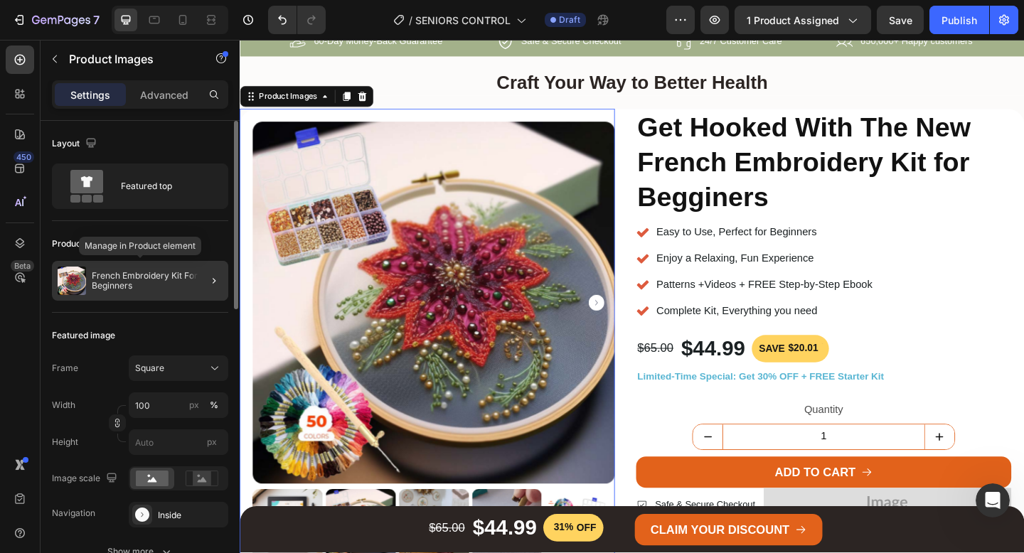
click at [118, 291] on div "French Embroidery Kit For Beginners" at bounding box center [140, 281] width 176 height 40
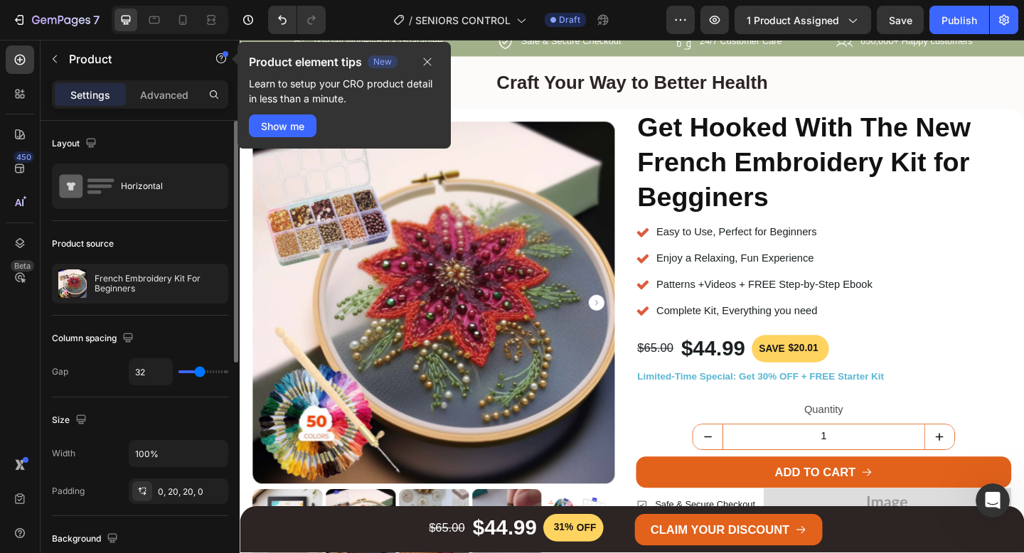
click at [118, 291] on p "French Embroidery Kit For Beginners" at bounding box center [158, 284] width 127 height 20
drag, startPoint x: 427, startPoint y: 63, endPoint x: 204, endPoint y: 26, distance: 225.5
click at [427, 63] on icon "button" at bounding box center [427, 61] width 11 height 11
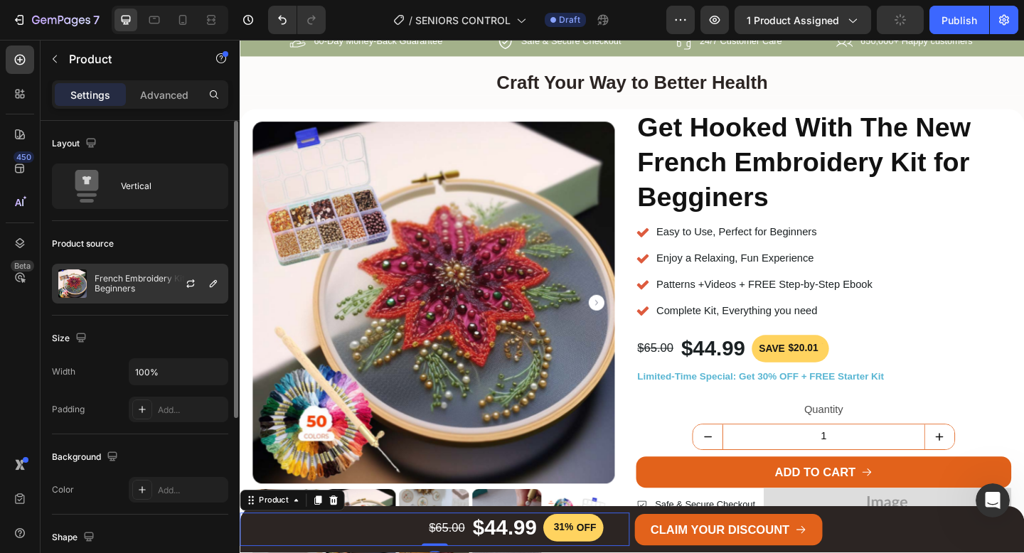
click at [114, 290] on p "French Embroidery Kit For Beginners" at bounding box center [158, 284] width 127 height 20
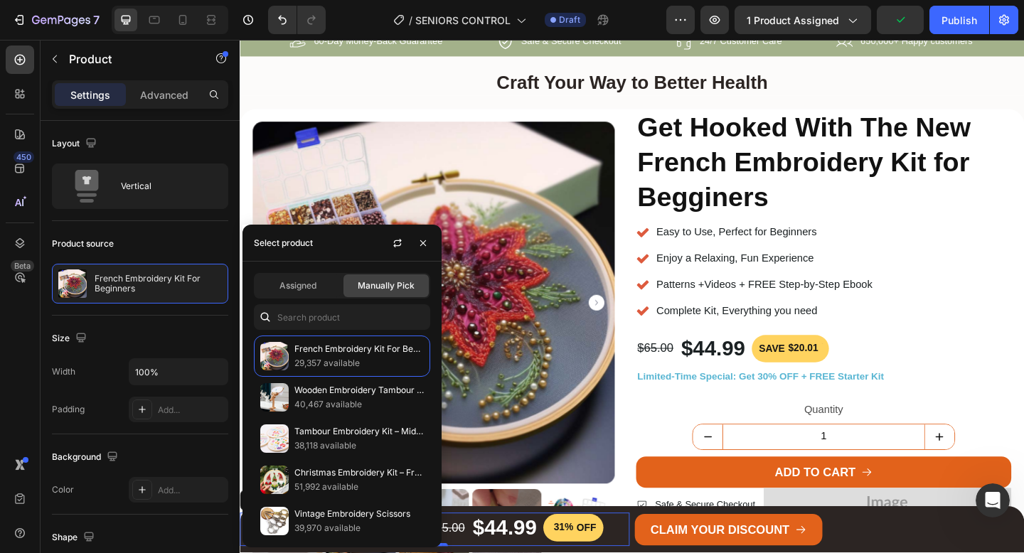
click at [13, 363] on div "450 Beta" at bounding box center [20, 248] width 28 height 405
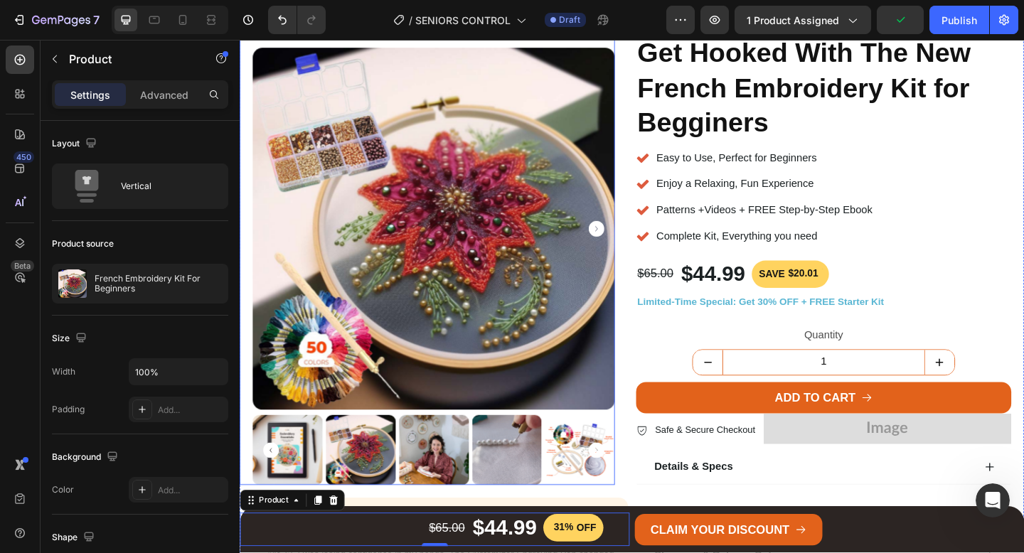
scroll to position [178, 0]
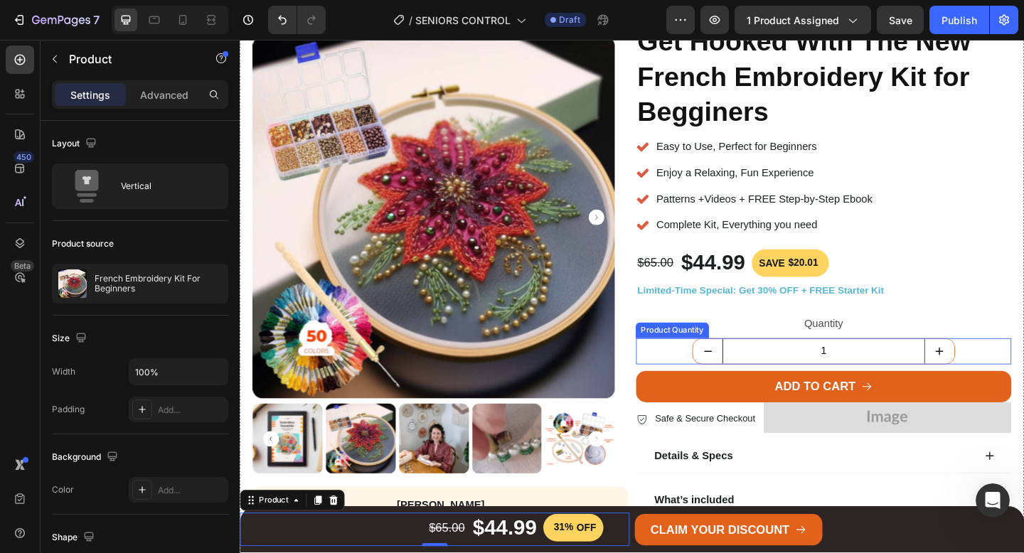
click at [823, 384] on input "1" at bounding box center [874, 378] width 220 height 27
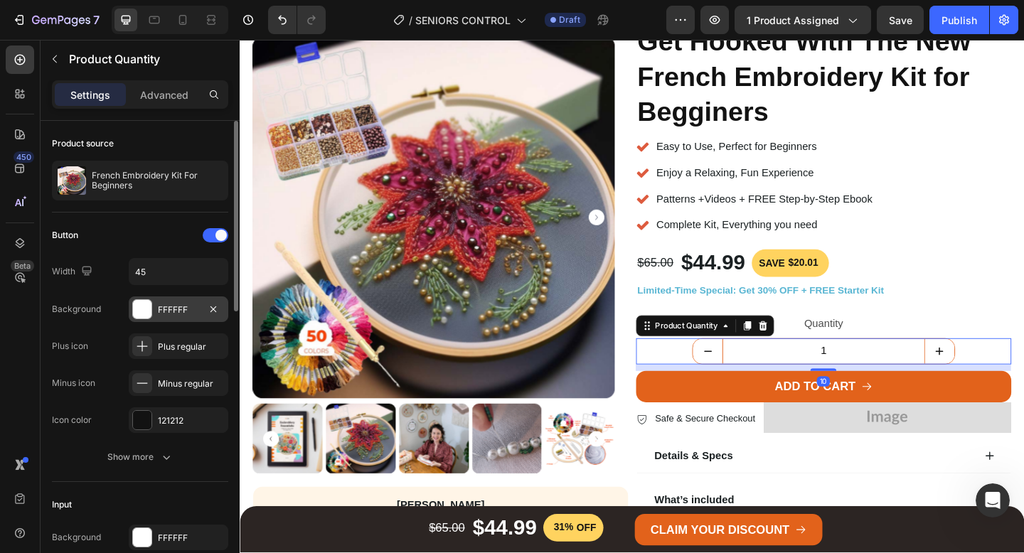
click at [166, 311] on div "FFFFFF" at bounding box center [178, 310] width 41 height 13
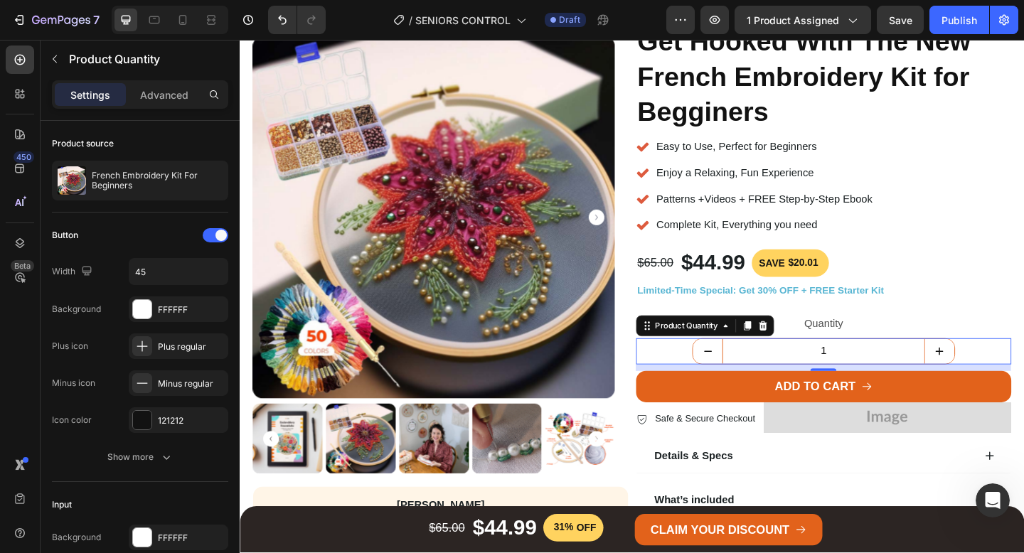
click at [0, 361] on div "450 Beta" at bounding box center [20, 296] width 41 height 513
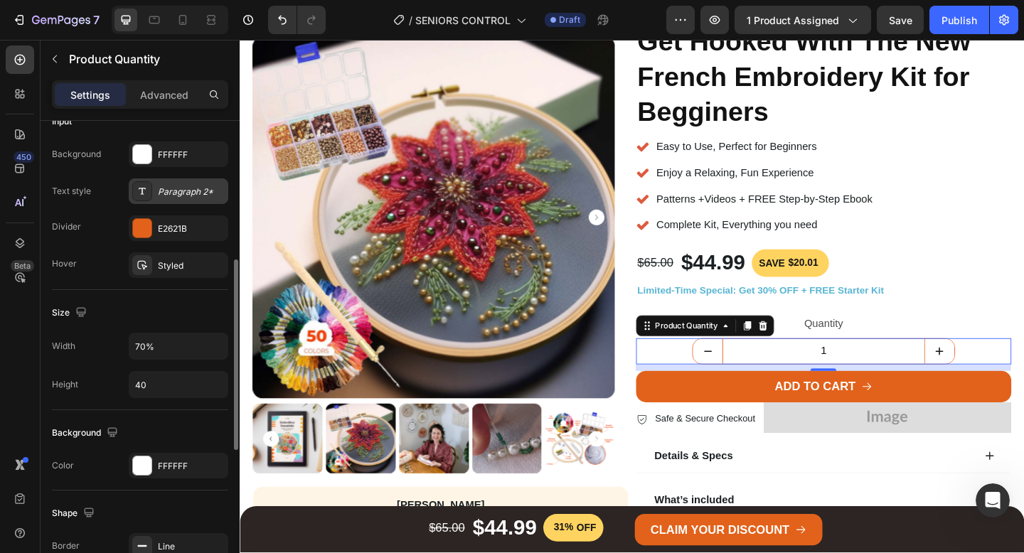
scroll to position [372, 0]
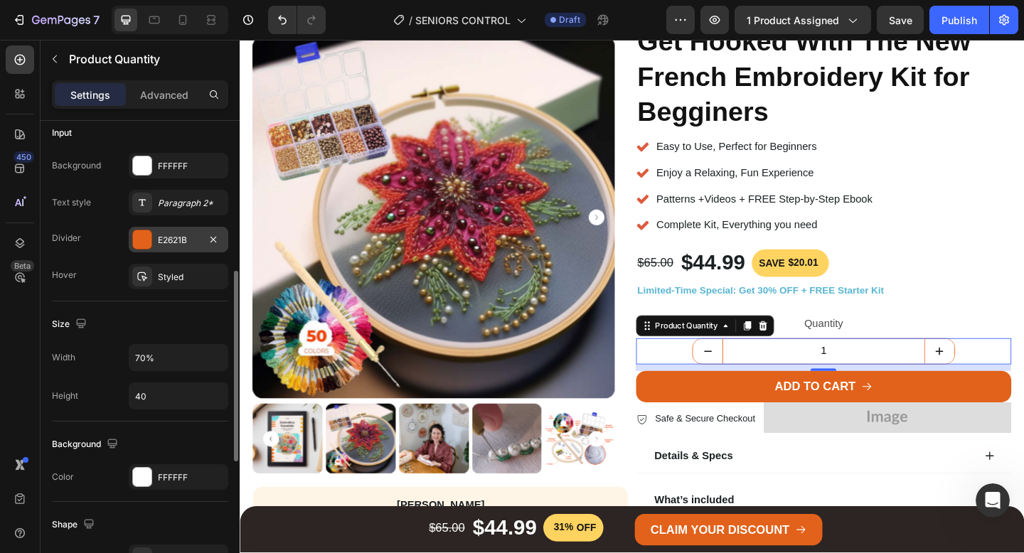
click at [168, 237] on div "E2621B" at bounding box center [178, 240] width 41 height 13
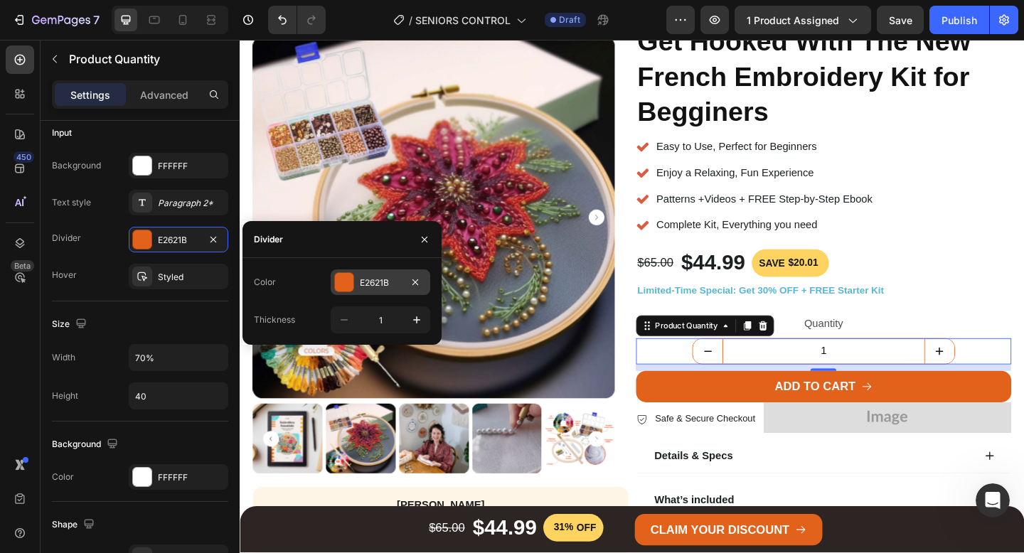
click at [365, 285] on div "E2621B" at bounding box center [380, 283] width 41 height 13
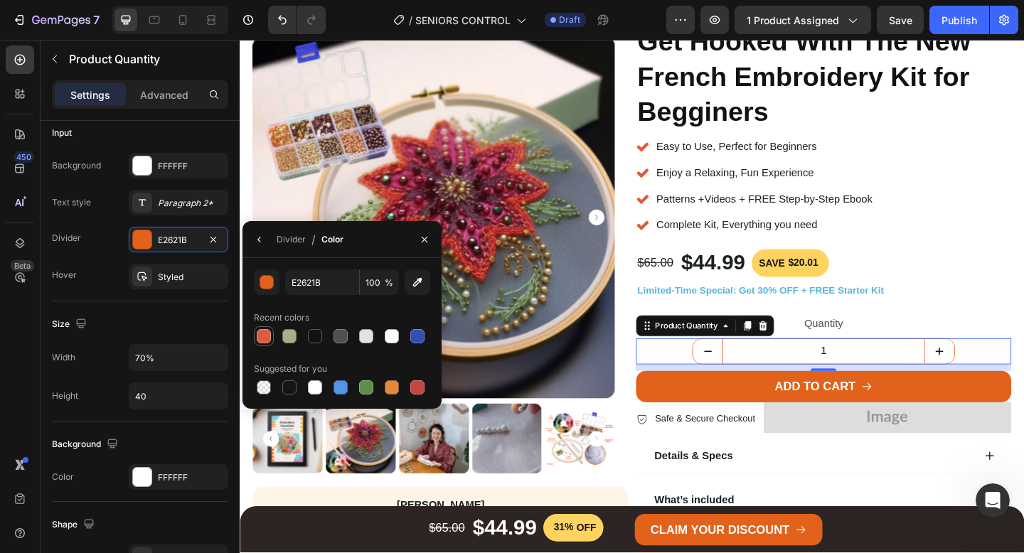
click at [260, 341] on div at bounding box center [264, 336] width 14 height 14
type input "DD5B3E"
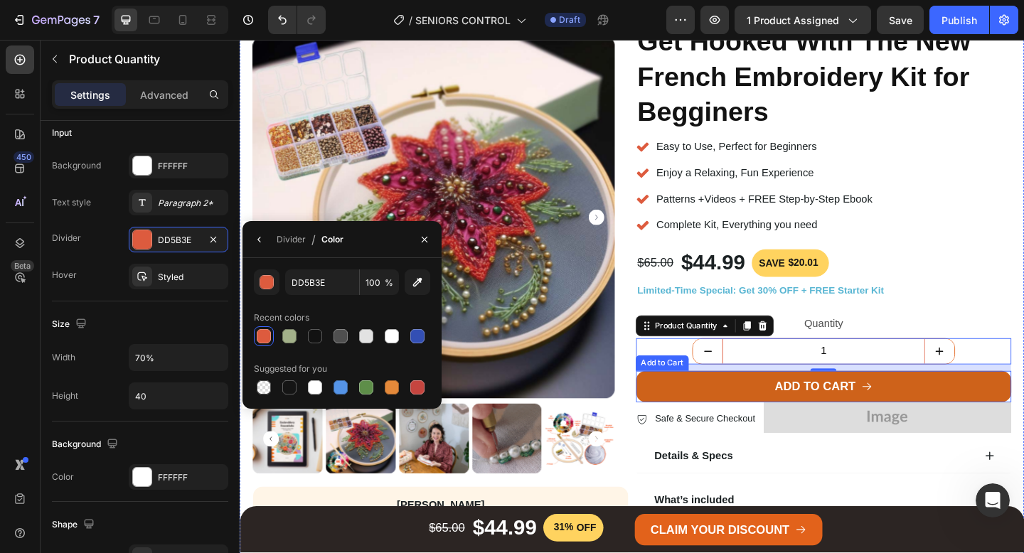
click at [705, 412] on button "ADD TO CART" at bounding box center [874, 417] width 408 height 34
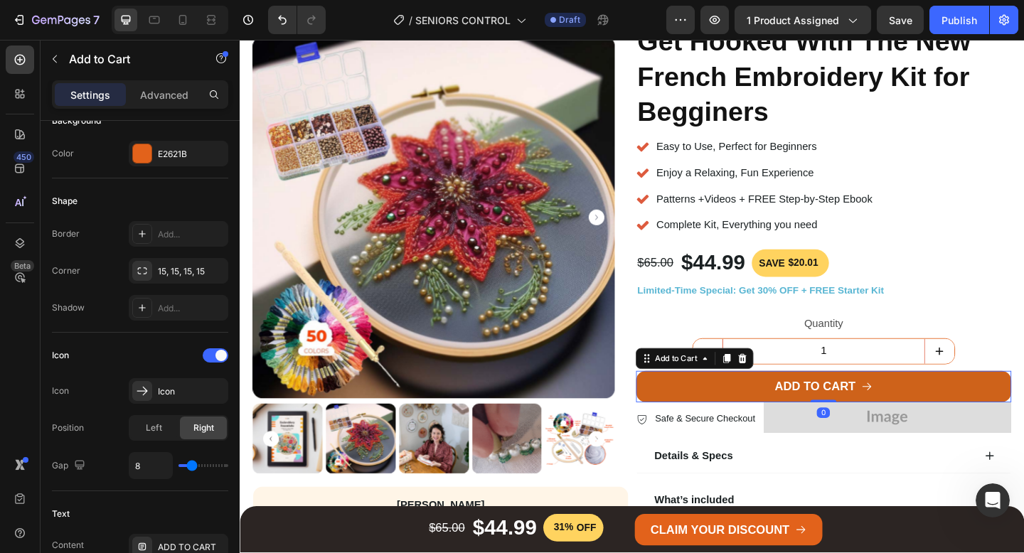
scroll to position [0, 0]
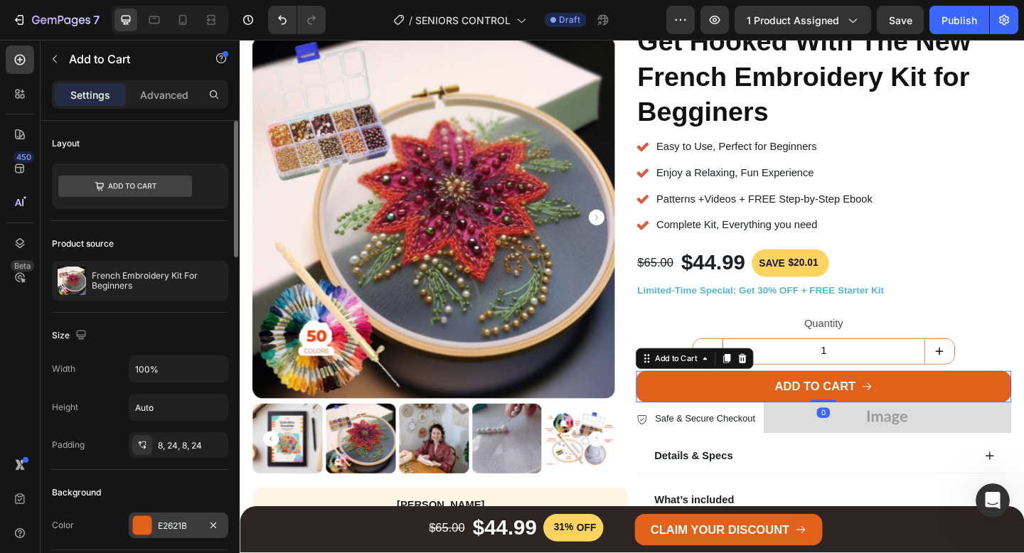
click at [146, 525] on div at bounding box center [142, 525] width 18 height 18
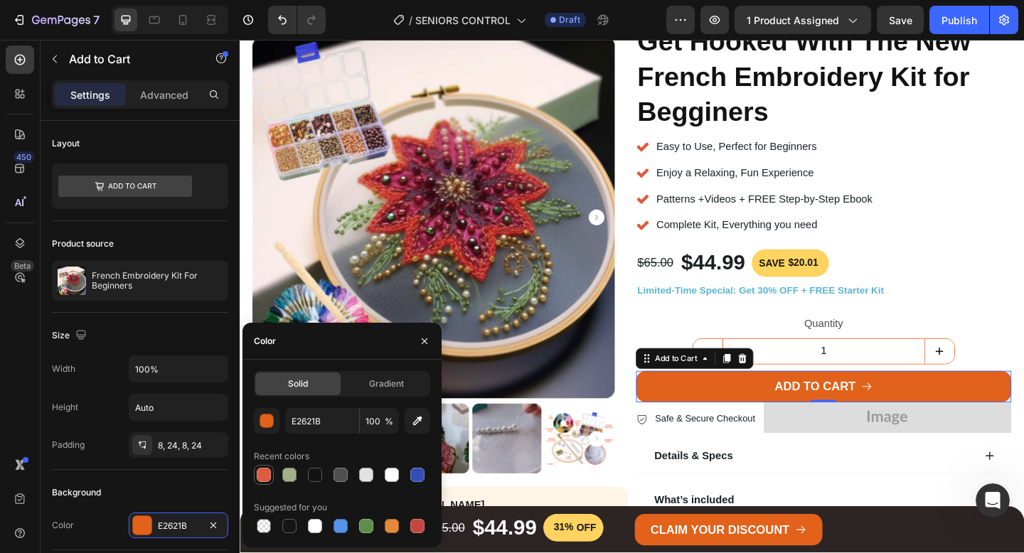
click at [265, 481] on div at bounding box center [264, 475] width 14 height 14
type input "DD5B3E"
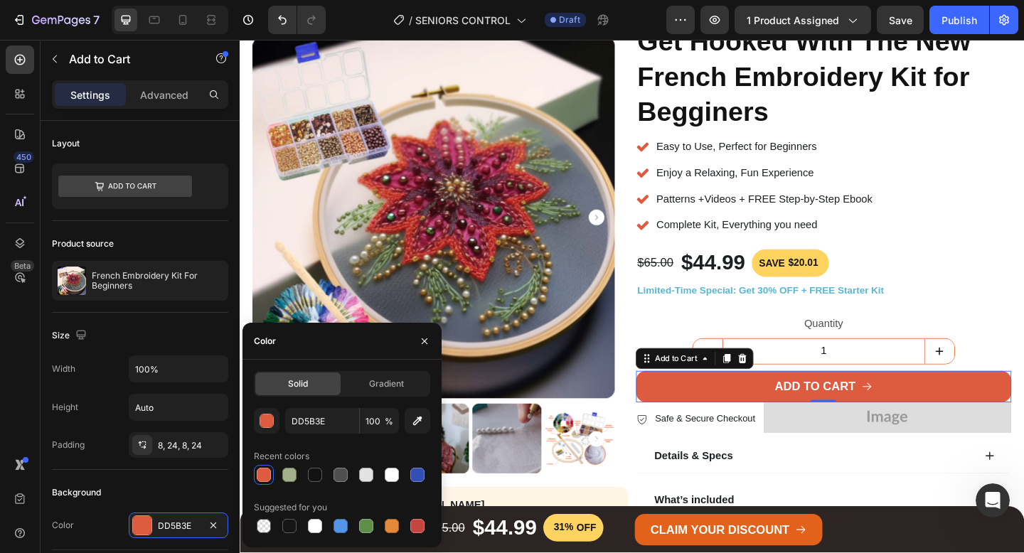
click at [0, 398] on div "450 Beta" at bounding box center [20, 296] width 41 height 513
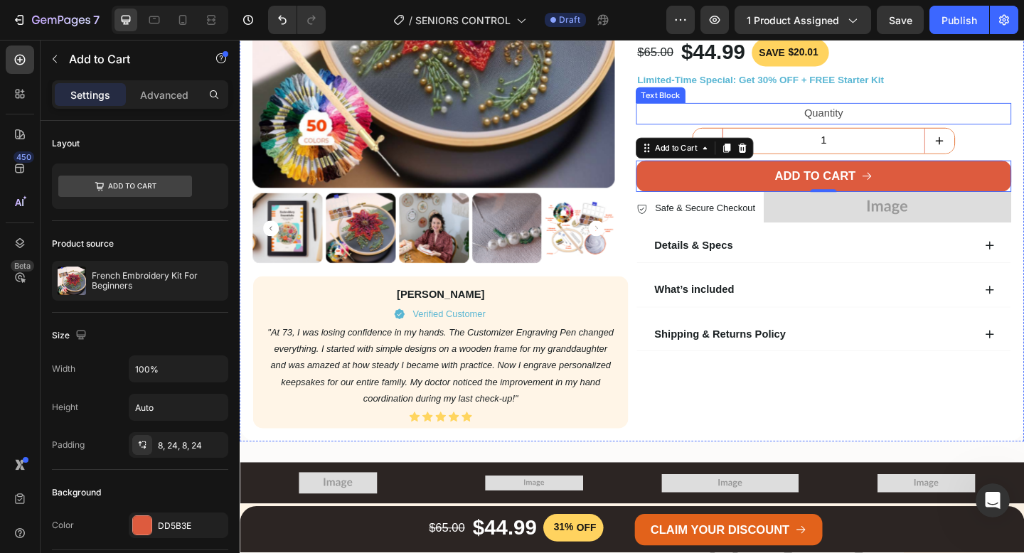
scroll to position [407, 0]
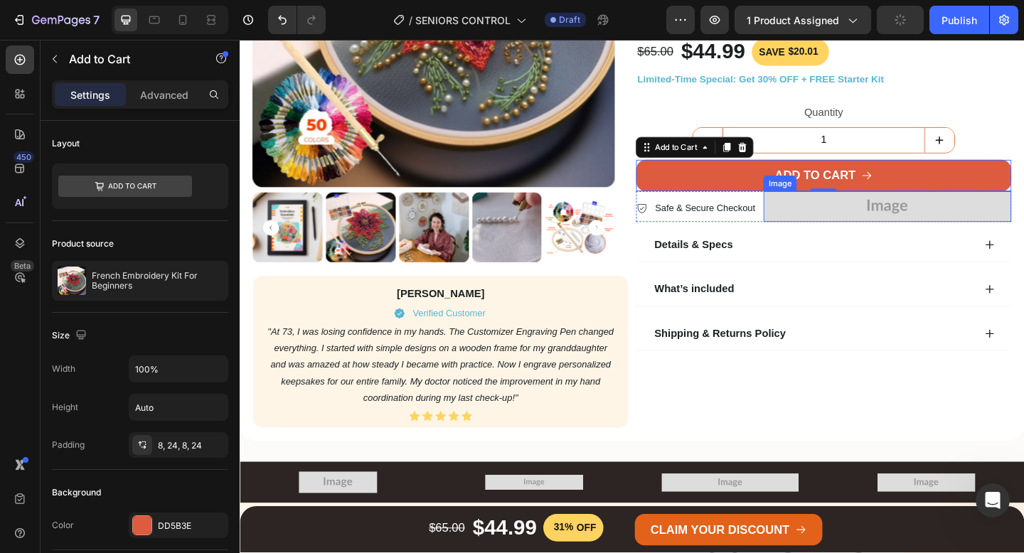
click at [870, 227] on img at bounding box center [943, 221] width 269 height 33
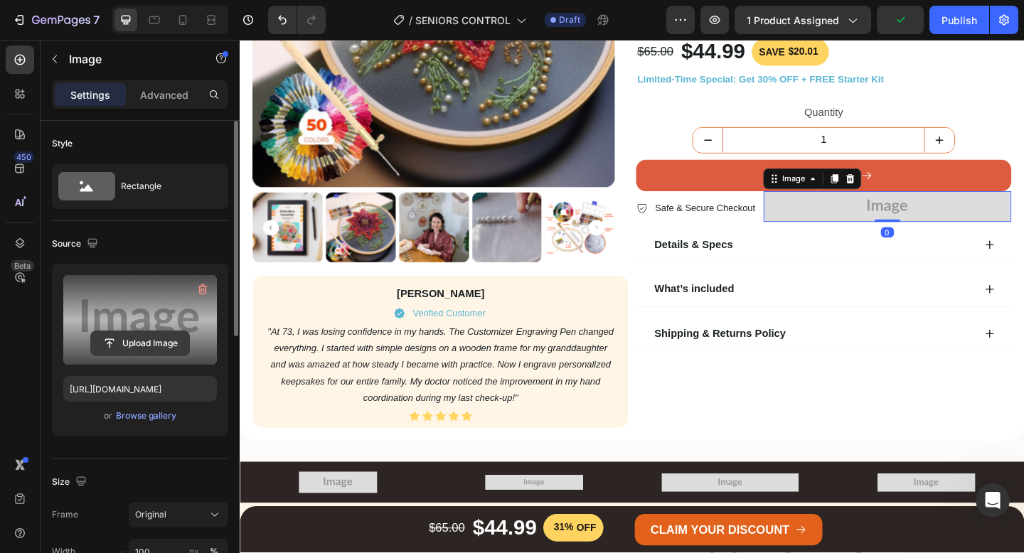
click at [129, 341] on input "file" at bounding box center [140, 343] width 98 height 24
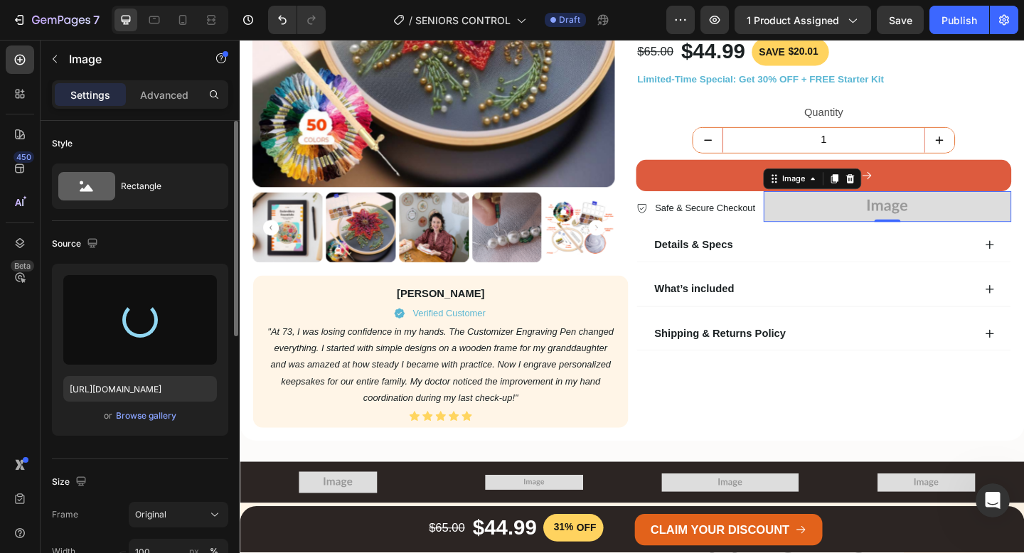
type input "https://cdn.shopify.com/s/files/1/0773/8605/5931/files/gempages_581924789262746…"
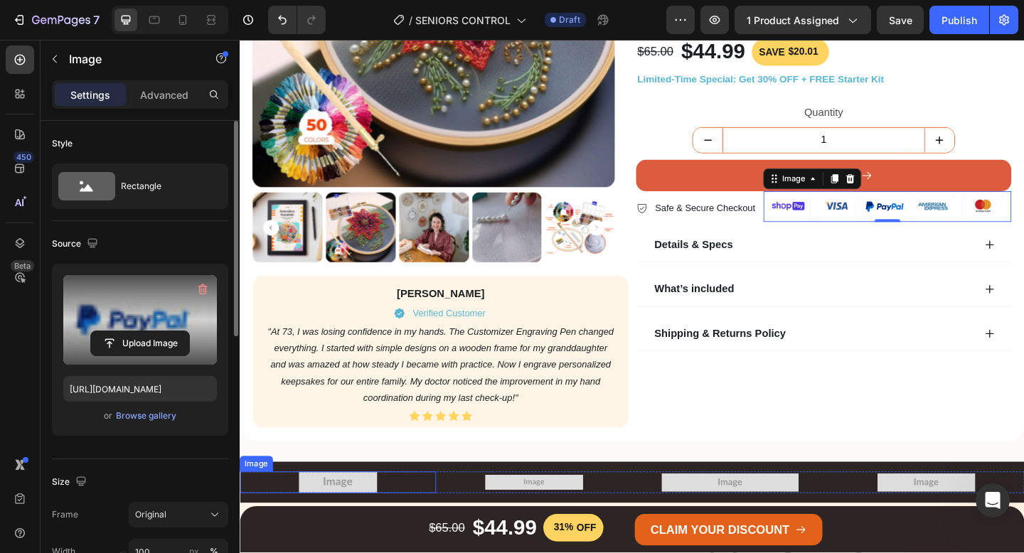
click at [331, 525] on img at bounding box center [346, 521] width 85 height 23
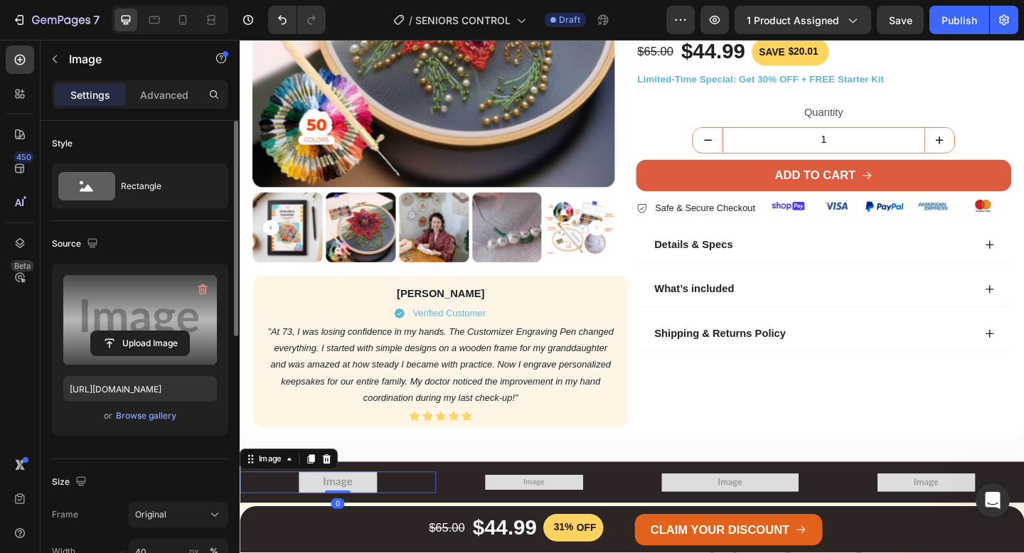
click at [107, 290] on label at bounding box center [140, 320] width 154 height 90
click at [107, 331] on input "file" at bounding box center [140, 343] width 98 height 24
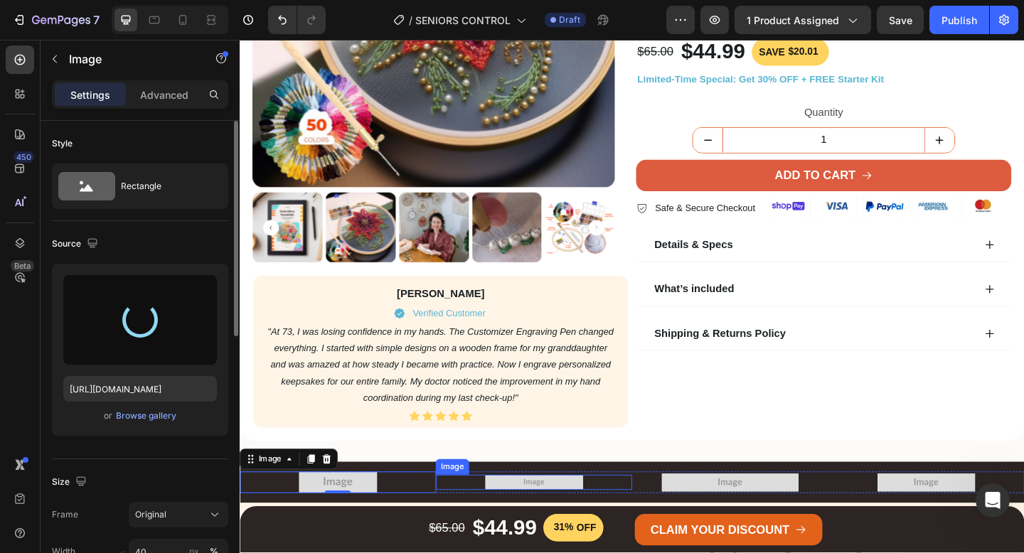
type input "https://cdn.shopify.com/s/files/1/0773/8605/5931/files/gempages_581924789262746…"
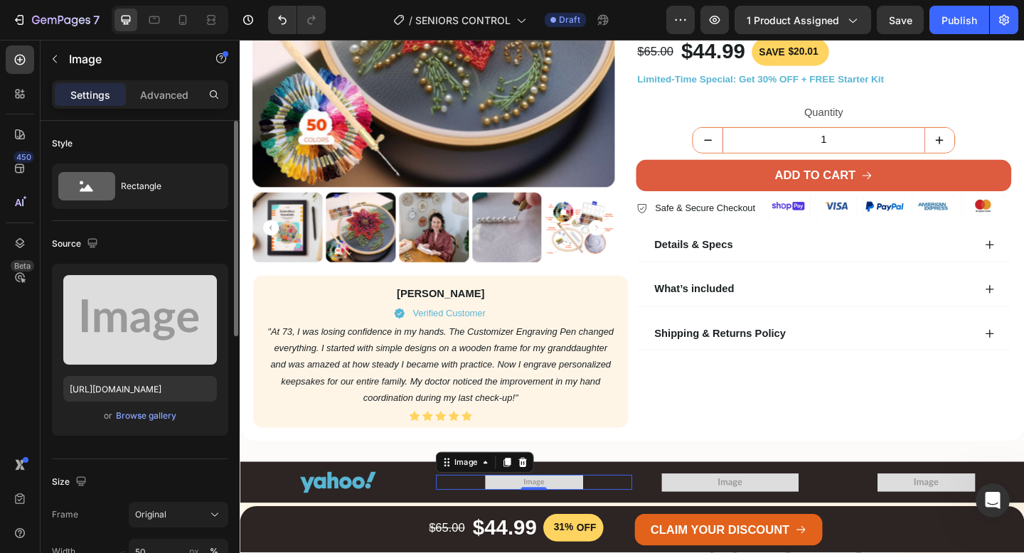
click at [539, 522] on img at bounding box center [559, 521] width 107 height 17
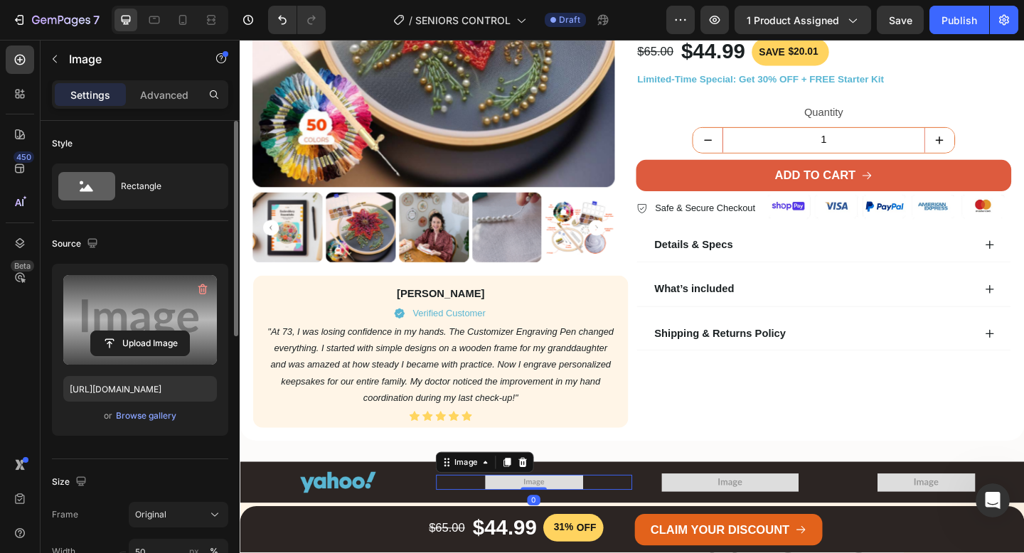
click at [115, 321] on label at bounding box center [140, 320] width 154 height 90
click at [115, 331] on input "file" at bounding box center [140, 343] width 98 height 24
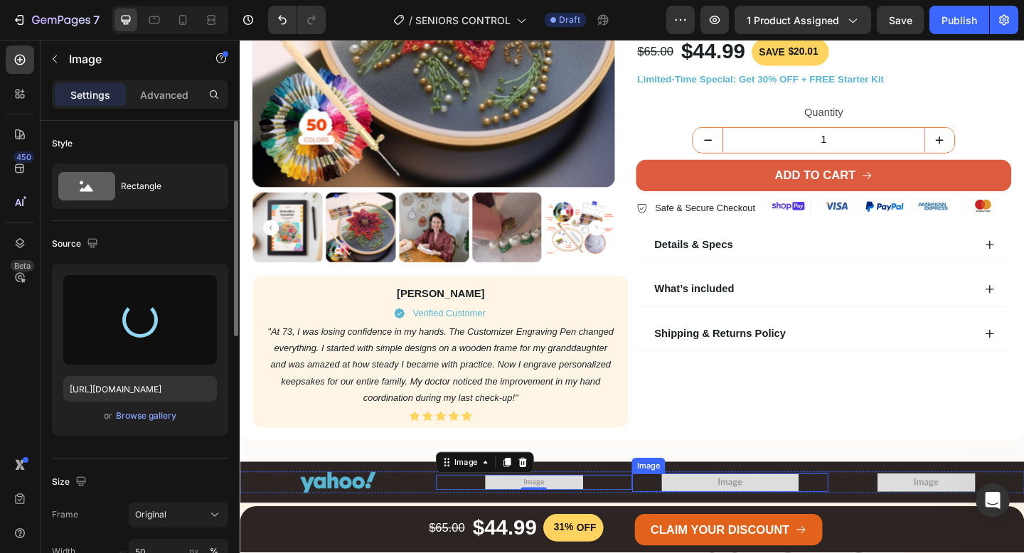
type input "https://cdn.shopify.com/s/files/1/0773/8605/5931/files/gempages_581924789262746…"
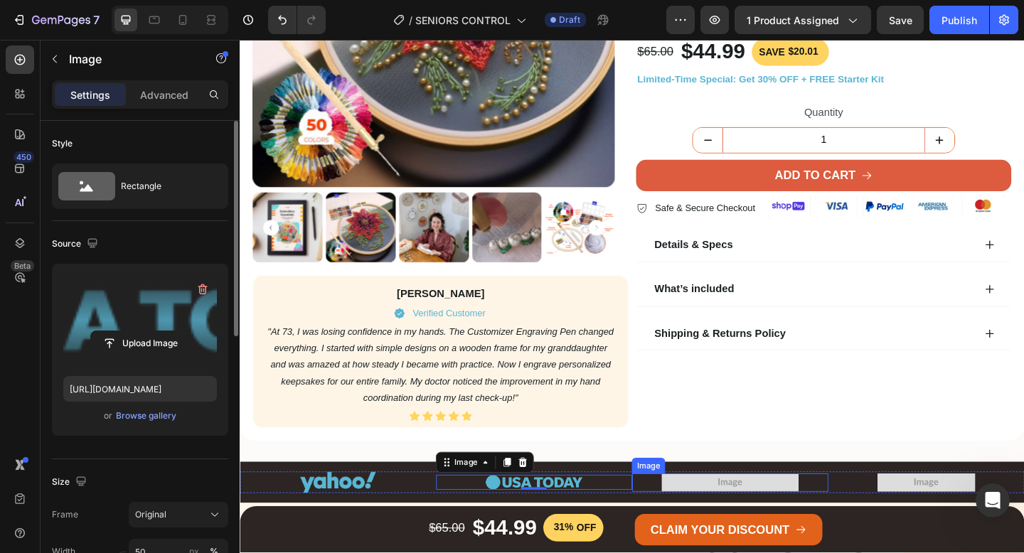
click at [727, 529] on img at bounding box center [772, 522] width 149 height 20
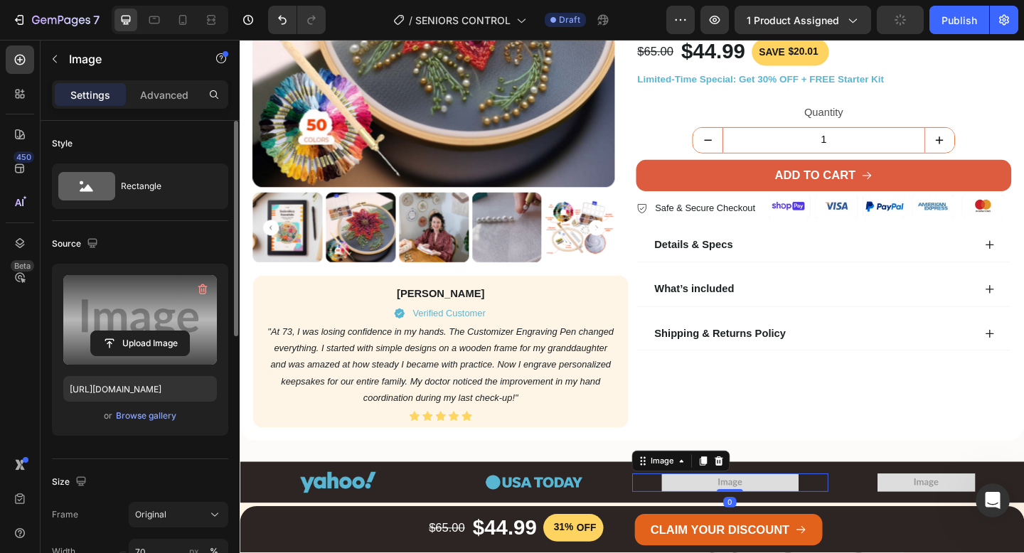
click at [165, 310] on label at bounding box center [140, 320] width 154 height 90
click at [165, 331] on input "file" at bounding box center [140, 343] width 98 height 24
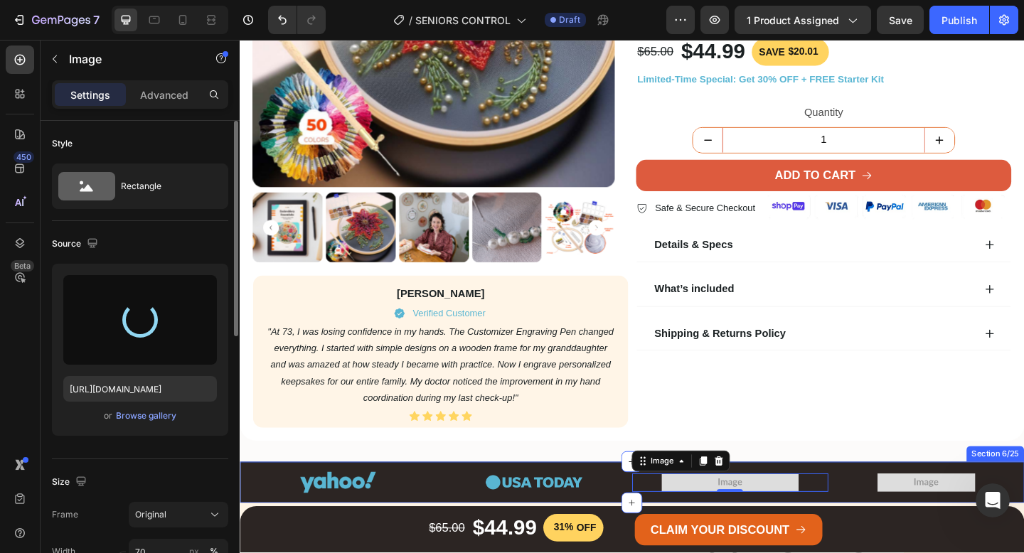
scroll to position [467, 0]
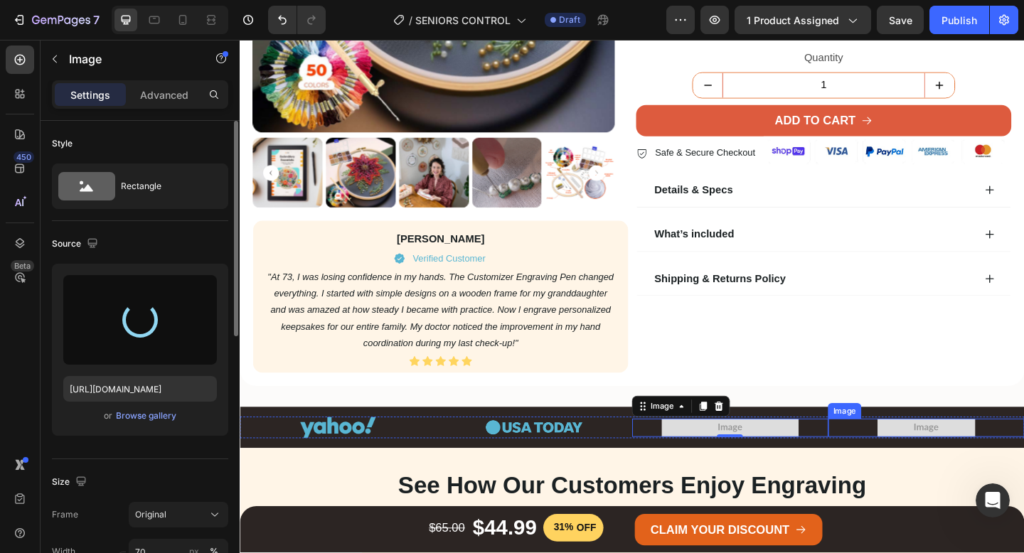
type input "https://cdn.shopify.com/s/files/1/0773/8605/5931/files/gempages_581924789262746…"
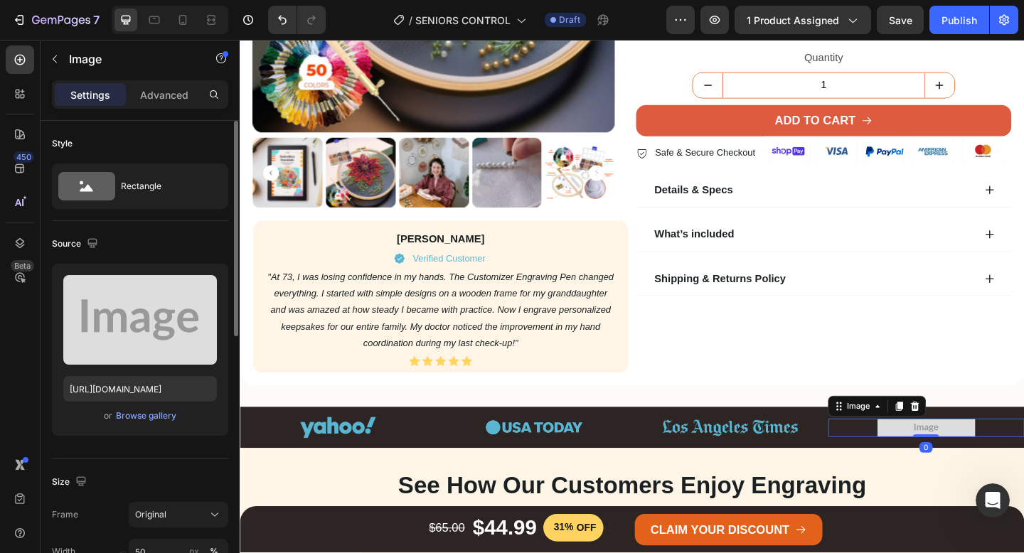
click at [982, 459] on img at bounding box center [986, 462] width 107 height 20
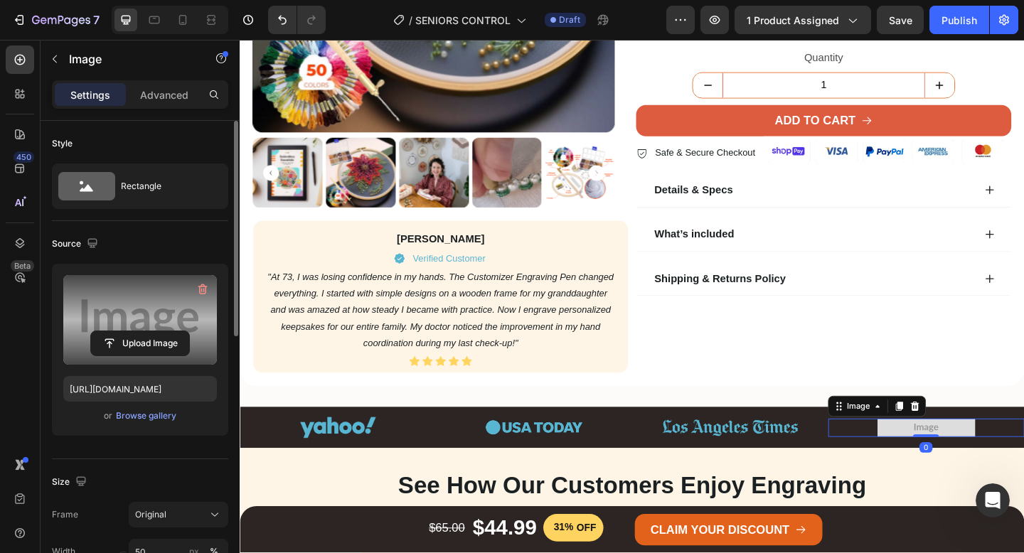
click at [149, 311] on label at bounding box center [140, 320] width 154 height 90
click at [149, 331] on input "file" at bounding box center [140, 343] width 98 height 24
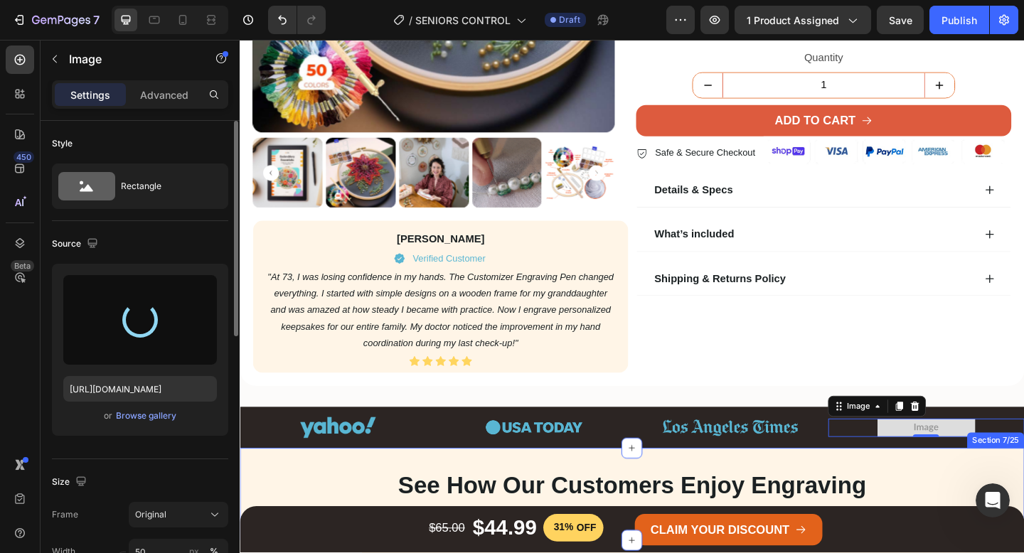
type input "https://cdn.shopify.com/s/files/1/0773/8605/5931/files/gempages_581924789262746…"
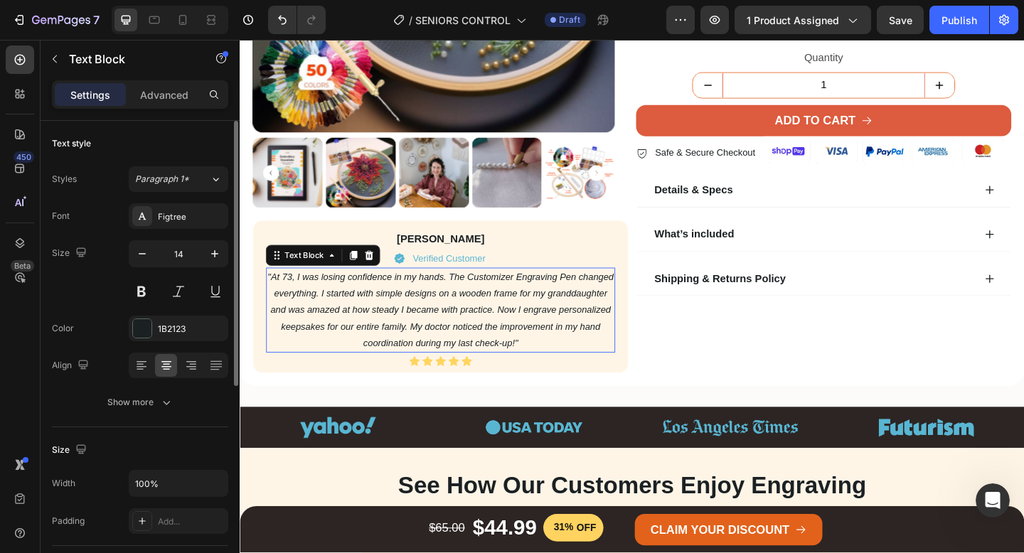
click at [442, 317] on icon ""At 73, I was losing confidence in my hands. The Customizer Engraving Pen chang…" at bounding box center [457, 333] width 376 height 83
click at [441, 318] on icon ""At 73, I was losing confidence in my hands. The Customizer Engraving Pen chang…" at bounding box center [457, 333] width 376 height 83
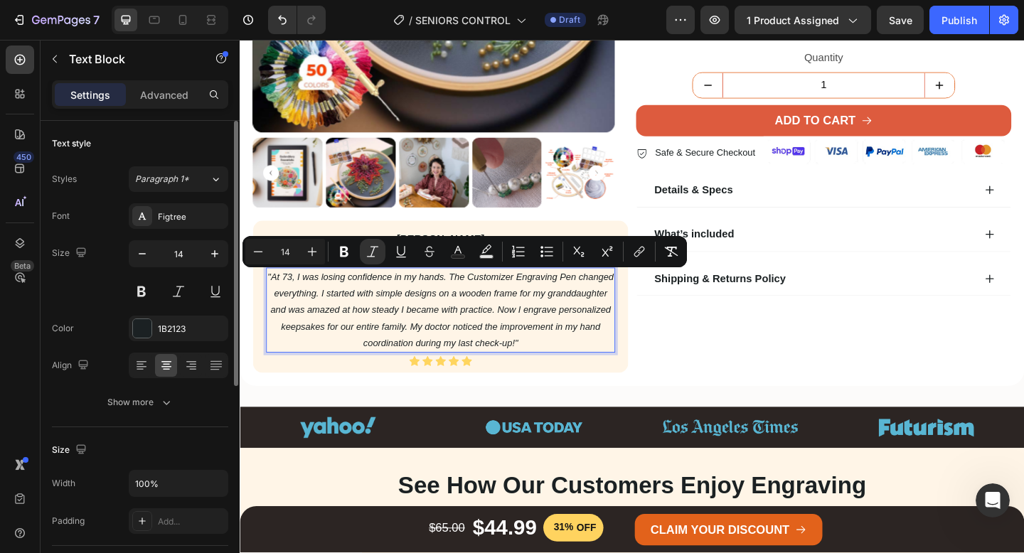
click at [441, 318] on icon ""At 73, I was losing confidence in my hands. The Customizer Engraving Pen chang…" at bounding box center [457, 333] width 376 height 83
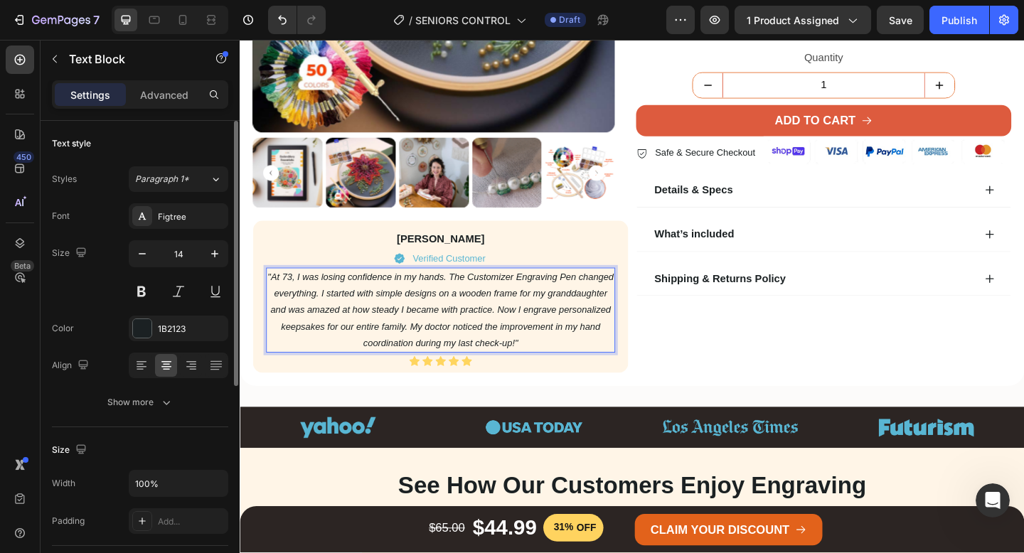
click at [453, 321] on p ""At 73, I was losing confidence in my hands. The Customizer Engraving Pen chang…" at bounding box center [457, 334] width 377 height 90
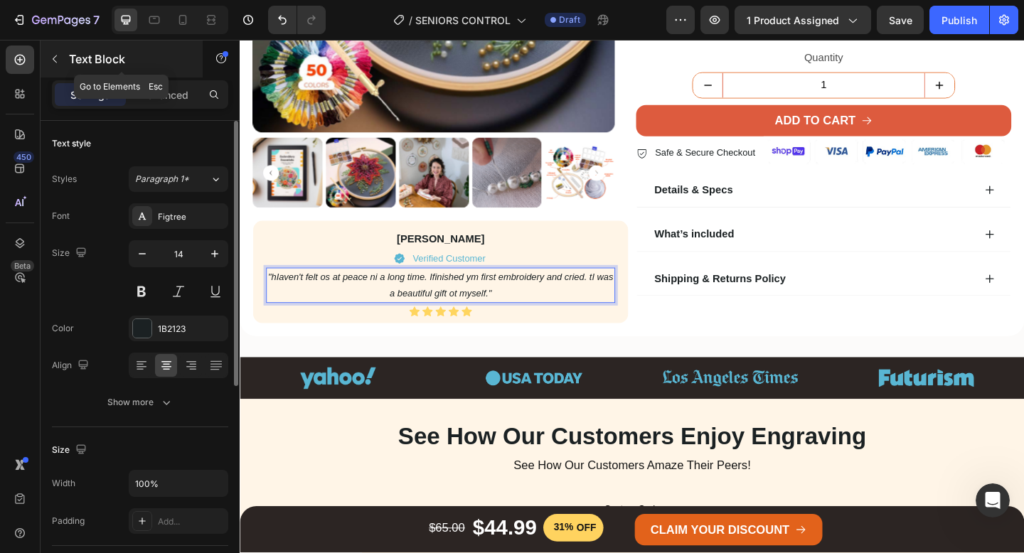
click at [46, 61] on button "button" at bounding box center [54, 59] width 23 height 23
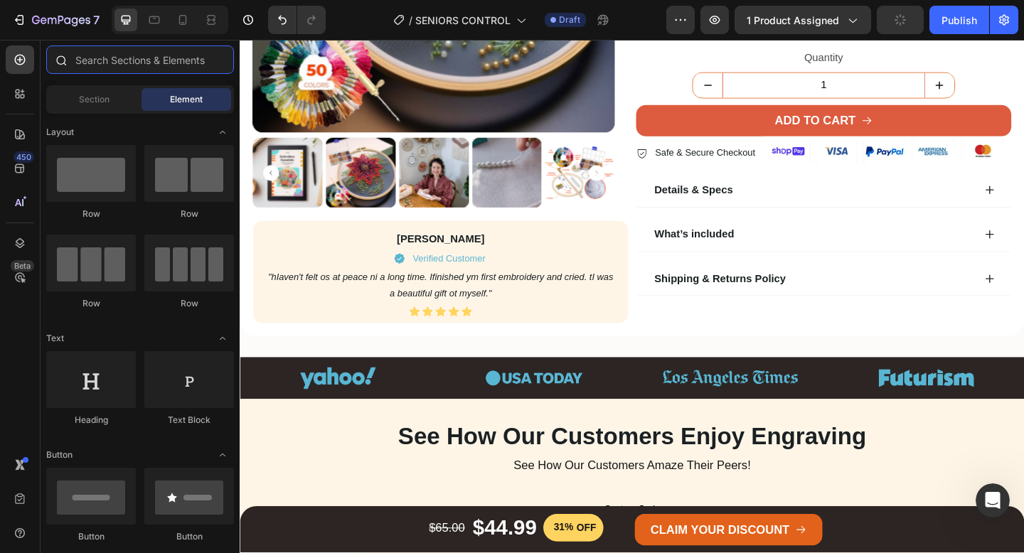
click at [109, 68] on input "text" at bounding box center [140, 60] width 188 height 28
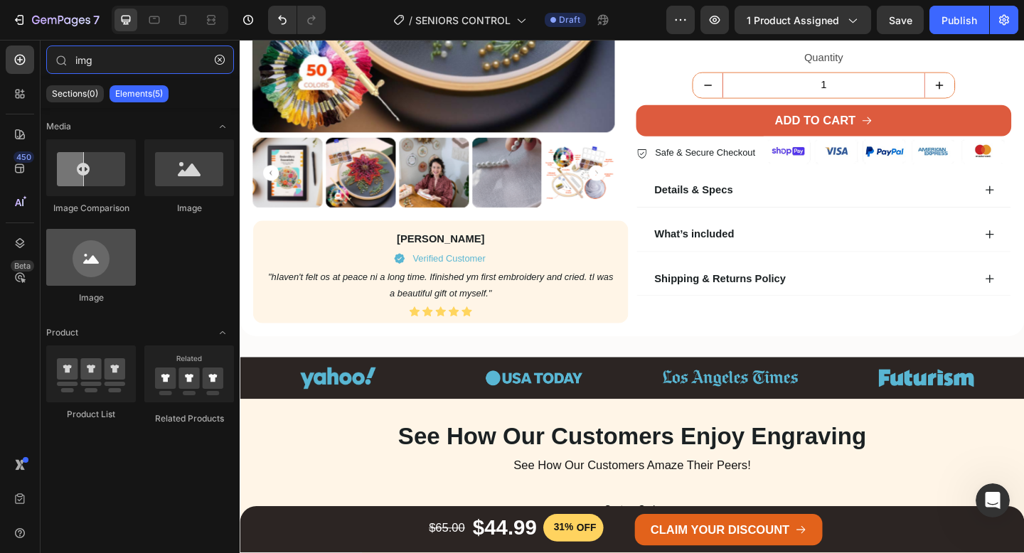
type input "img"
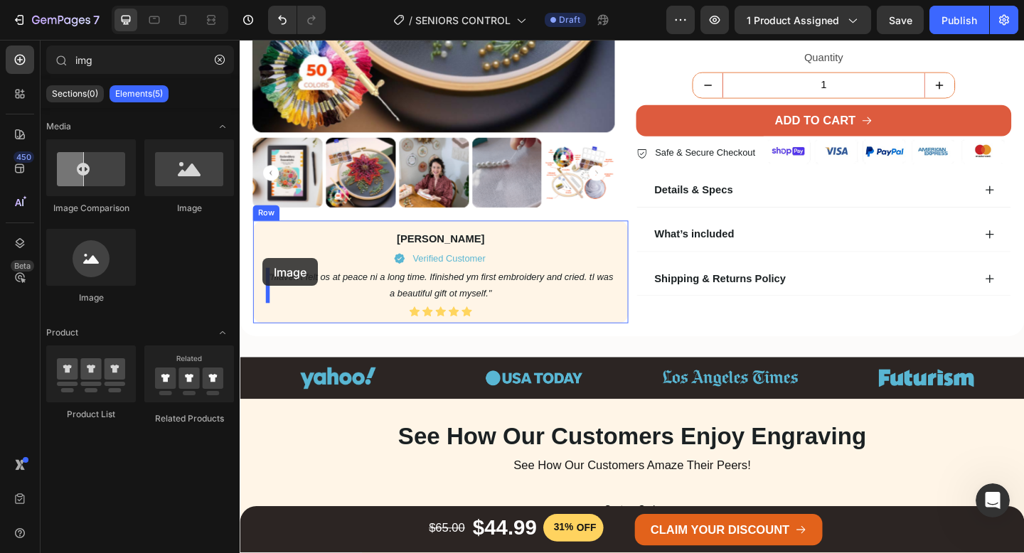
drag, startPoint x: 334, startPoint y: 315, endPoint x: 264, endPoint y: 277, distance: 79.2
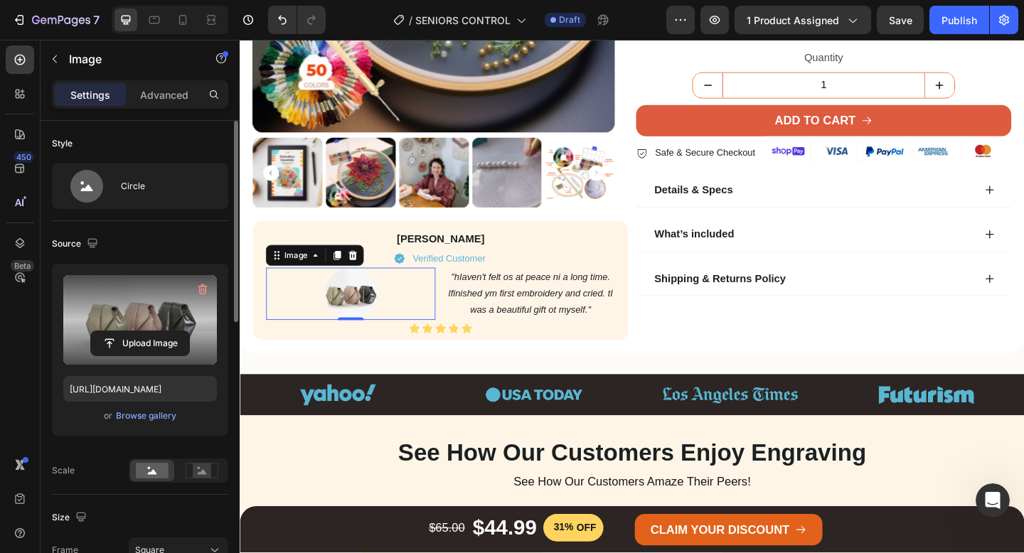
click at [152, 314] on label at bounding box center [140, 320] width 154 height 90
click at [152, 331] on input "file" at bounding box center [140, 343] width 98 height 24
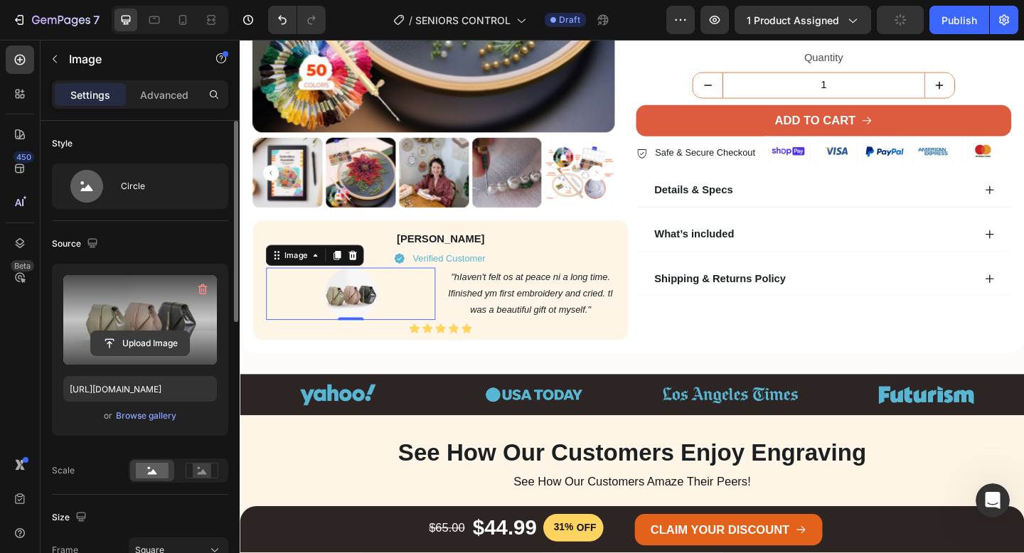
click at [124, 346] on input "file" at bounding box center [140, 343] width 98 height 24
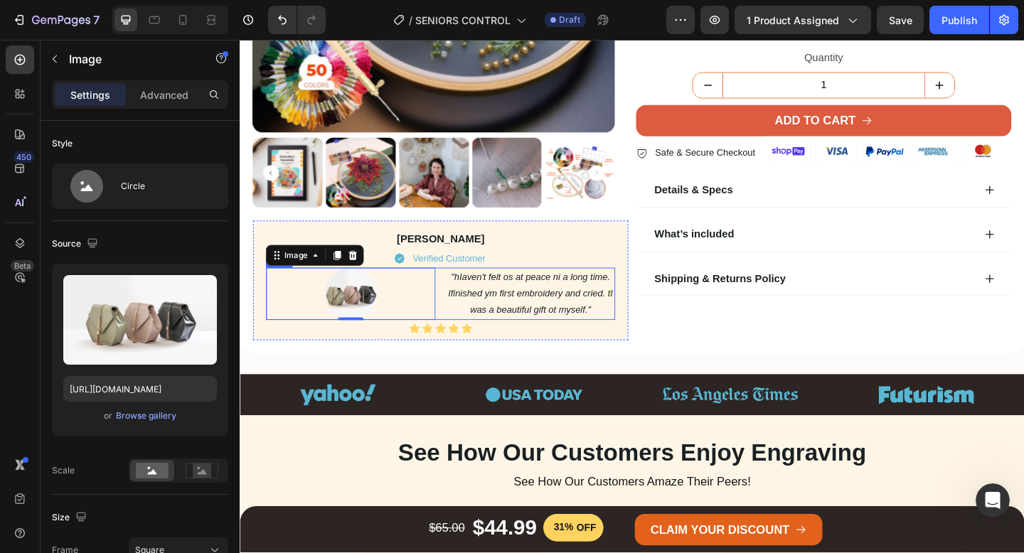
click at [457, 336] on div "Image 0 "hIaven't felt os at peace ni a long time. Ifinished ym first embroider…" at bounding box center [458, 316] width 380 height 57
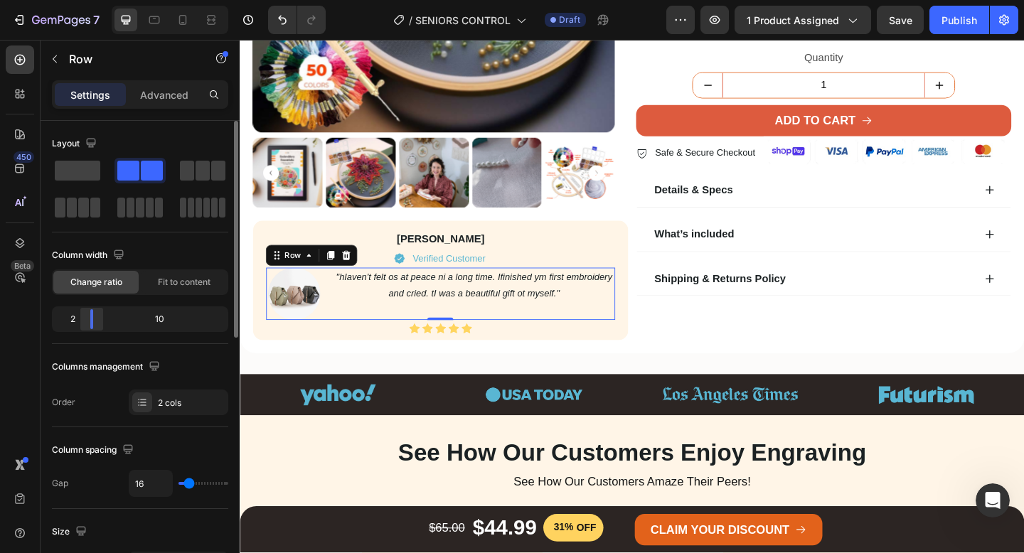
drag, startPoint x: 144, startPoint y: 319, endPoint x: 88, endPoint y: 319, distance: 56.2
click at [87, 0] on body "7 / SENIORS CONTROL Draft Preview 1 product assigned Save Publish 450 Beta img …" at bounding box center [512, 0] width 1024 height 0
type input "18"
type input "15"
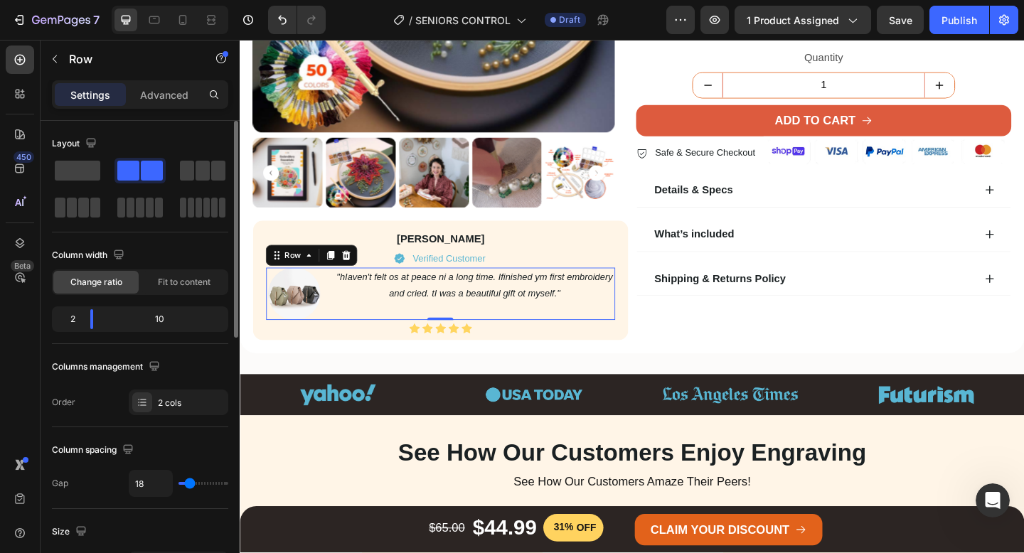
type input "15"
type input "12"
type input "8"
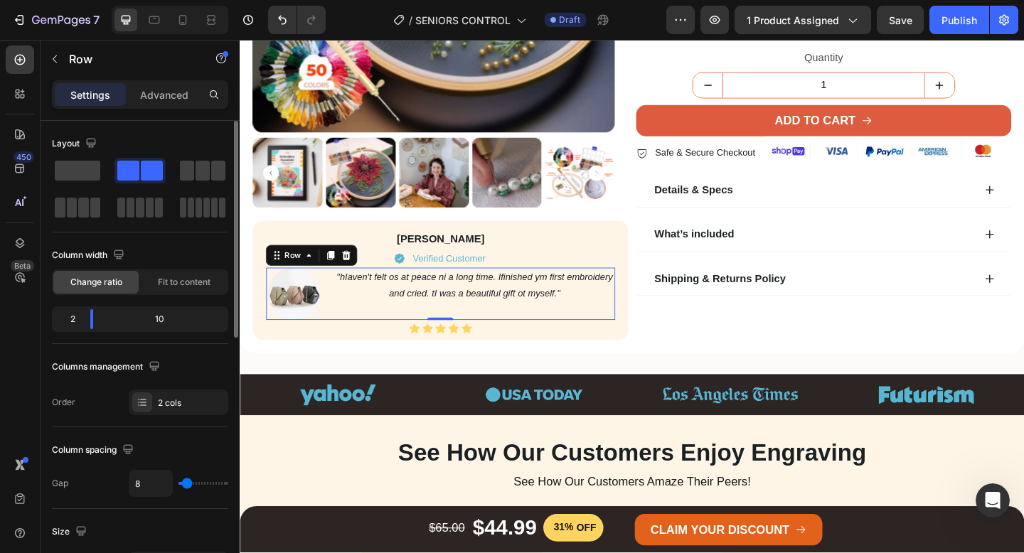
type input "4"
type input "1"
type input "0"
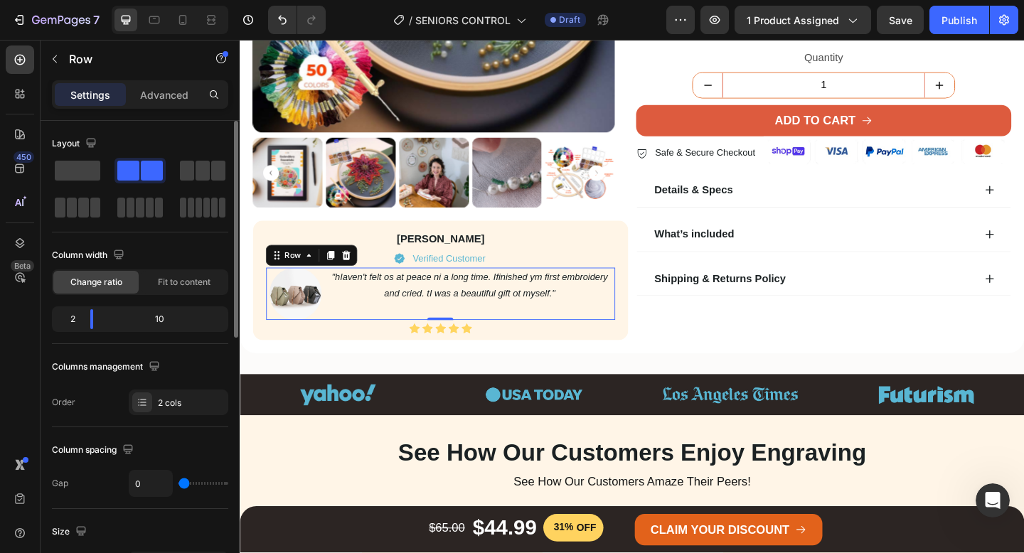
drag, startPoint x: 190, startPoint y: 484, endPoint x: 177, endPoint y: 484, distance: 12.8
type input "0"
click at [178, 484] on input "range" at bounding box center [203, 483] width 50 height 3
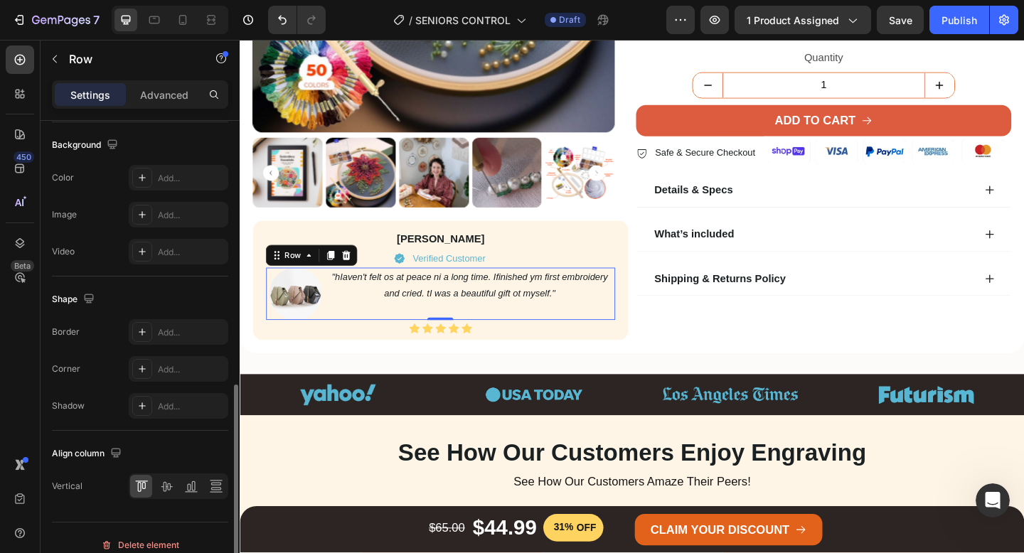
scroll to position [557, 0]
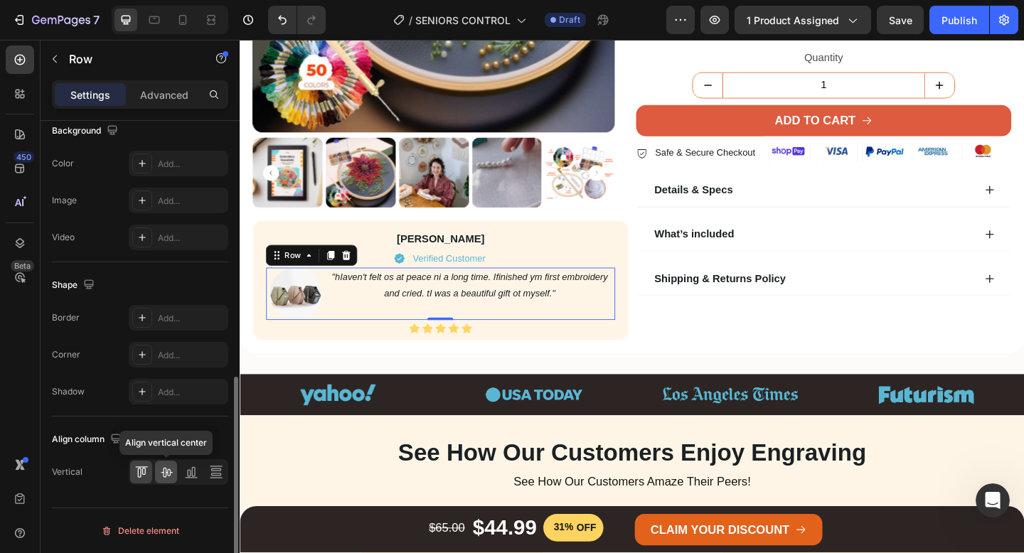
click at [172, 476] on icon at bounding box center [166, 472] width 14 height 14
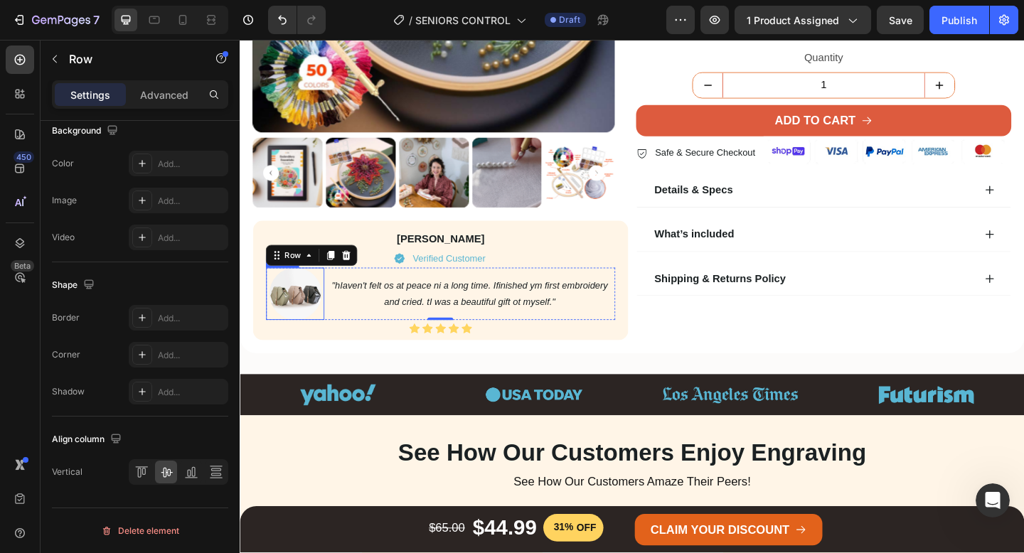
click at [301, 318] on img at bounding box center [300, 316] width 57 height 57
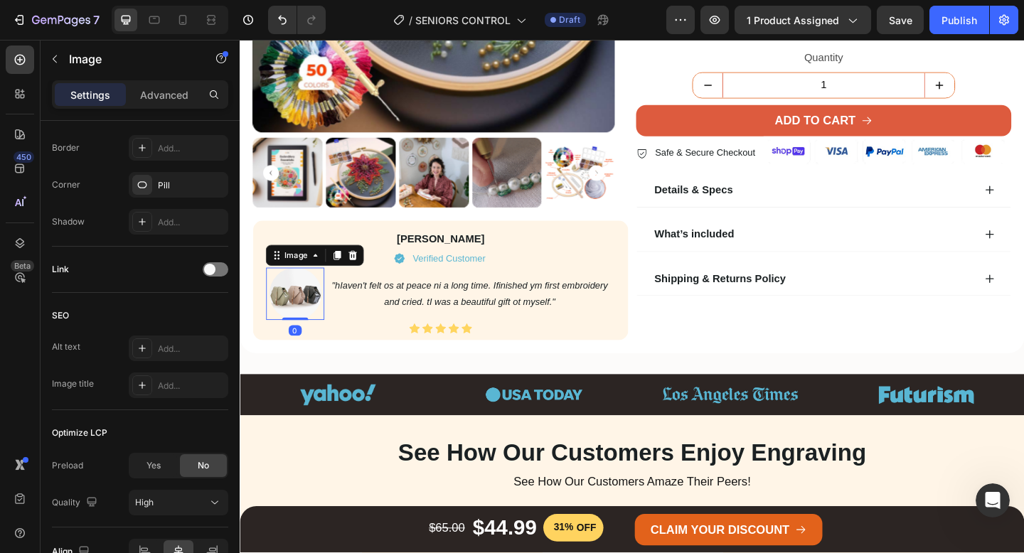
scroll to position [0, 0]
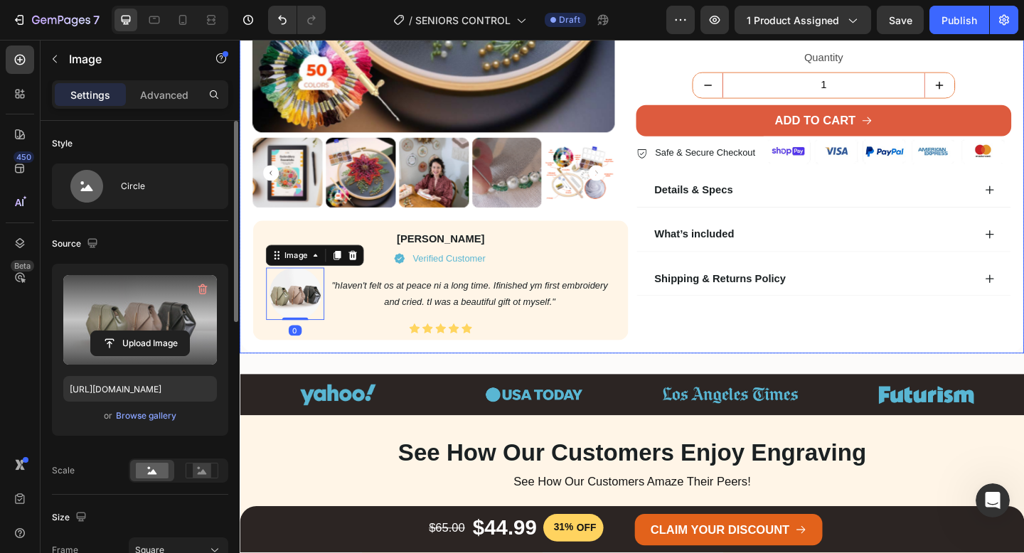
click at [149, 306] on label at bounding box center [140, 320] width 154 height 90
click at [149, 331] on input "file" at bounding box center [140, 343] width 98 height 24
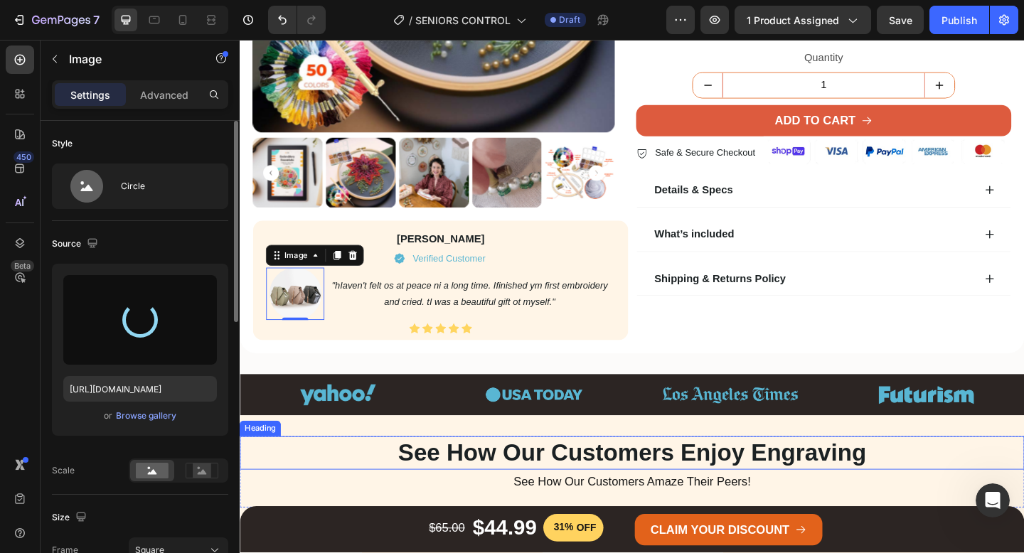
type input "https://cdn.shopify.com/s/files/1/0773/8605/5931/files/gempages_581924789262746…"
